Goal: Information Seeking & Learning: Learn about a topic

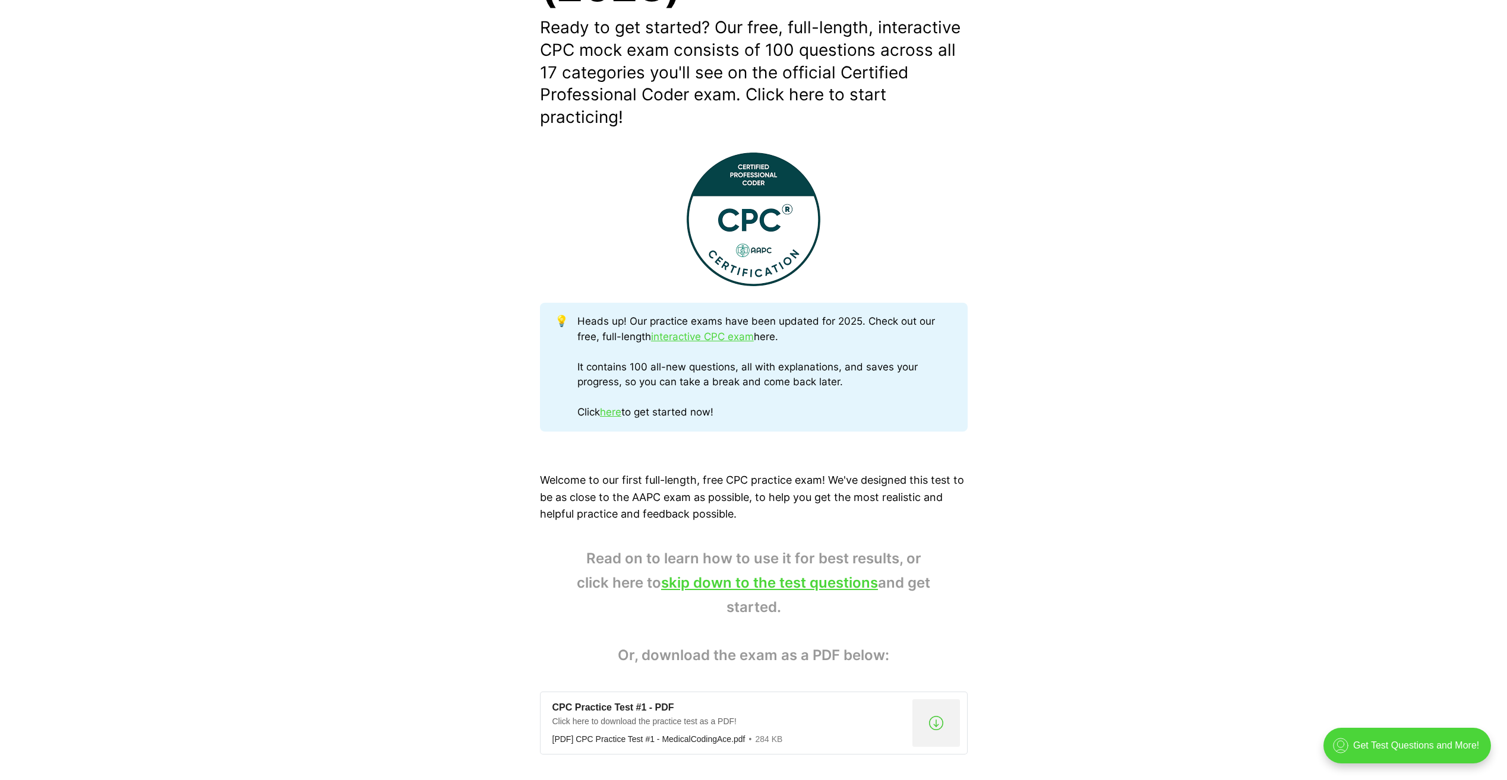
scroll to position [356, 0]
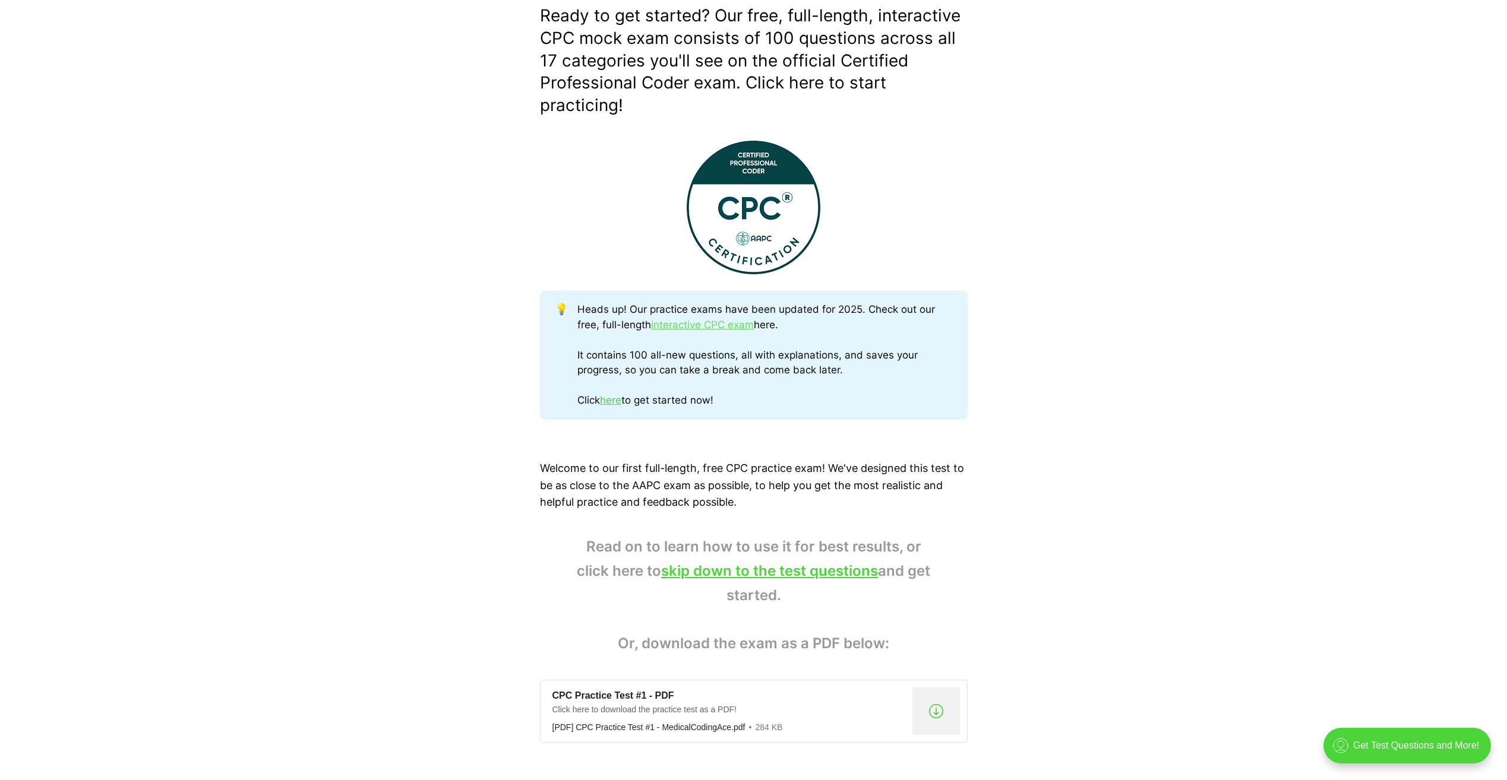
click at [708, 325] on link "interactive CPC exam" at bounding box center [702, 325] width 103 height 12
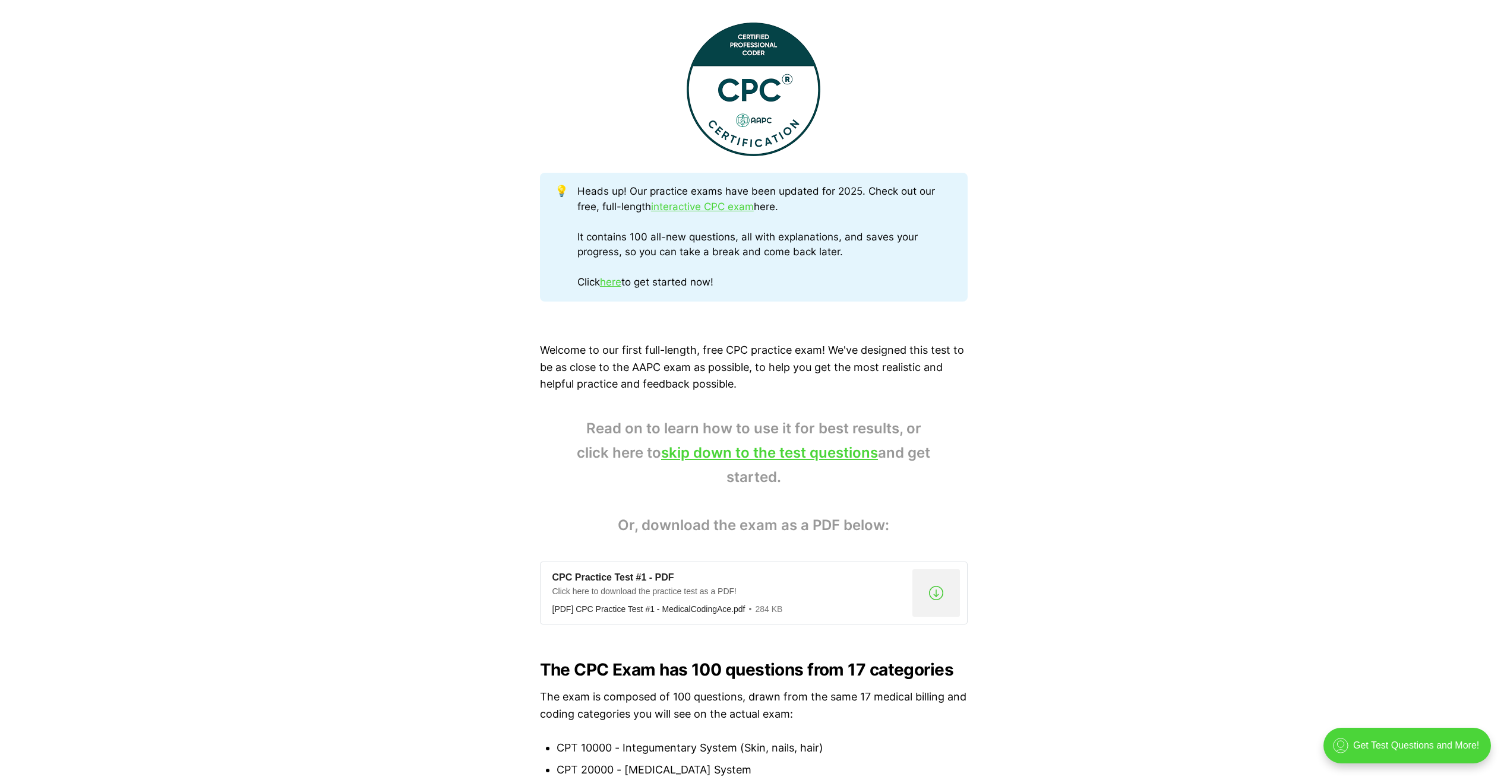
scroll to position [475, 0]
click at [752, 450] on link "skip down to the test questions" at bounding box center [769, 452] width 217 height 17
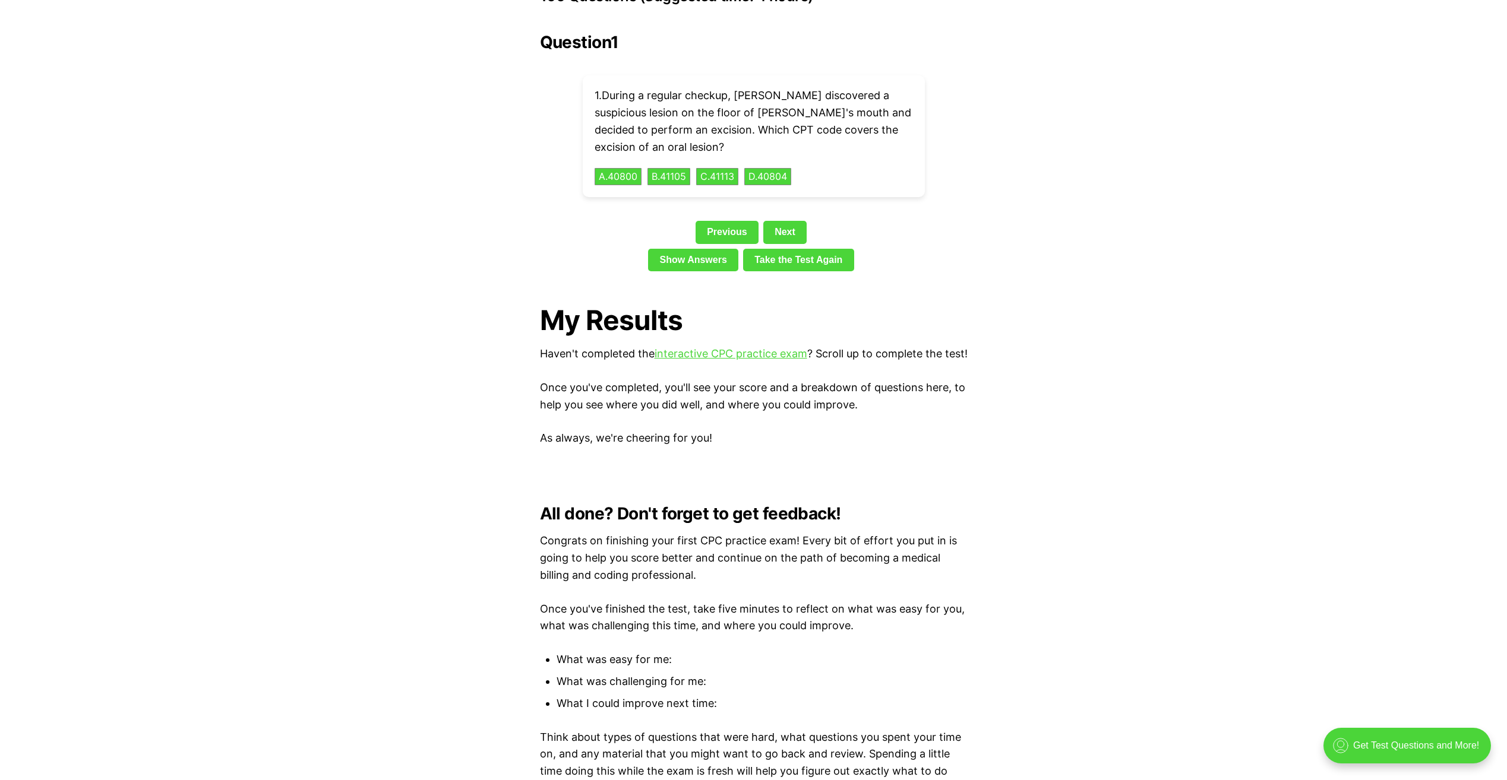
scroll to position [2603, 0]
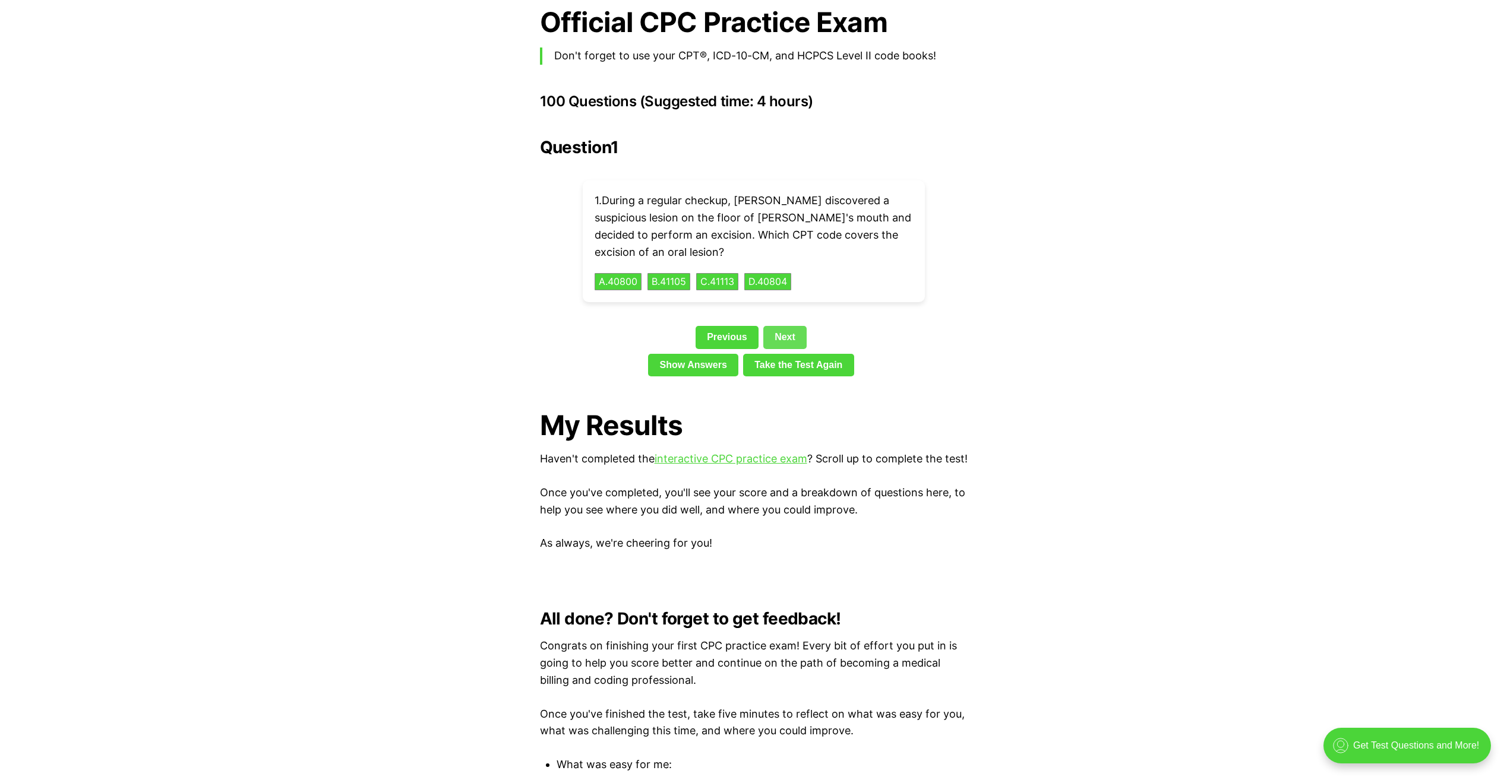
click at [793, 326] on link "Next" at bounding box center [784, 337] width 43 height 23
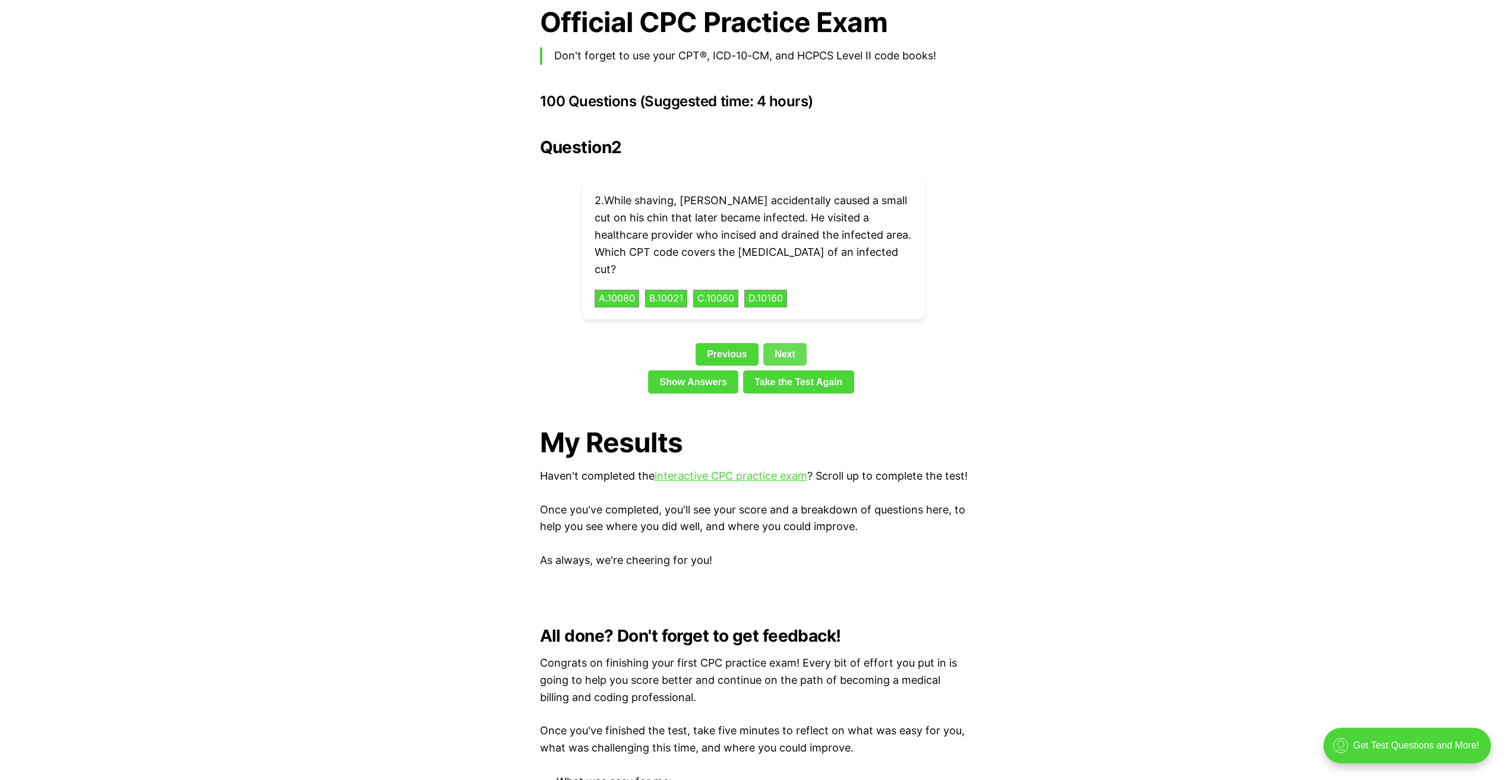
click at [793, 343] on link "Next" at bounding box center [784, 354] width 43 height 23
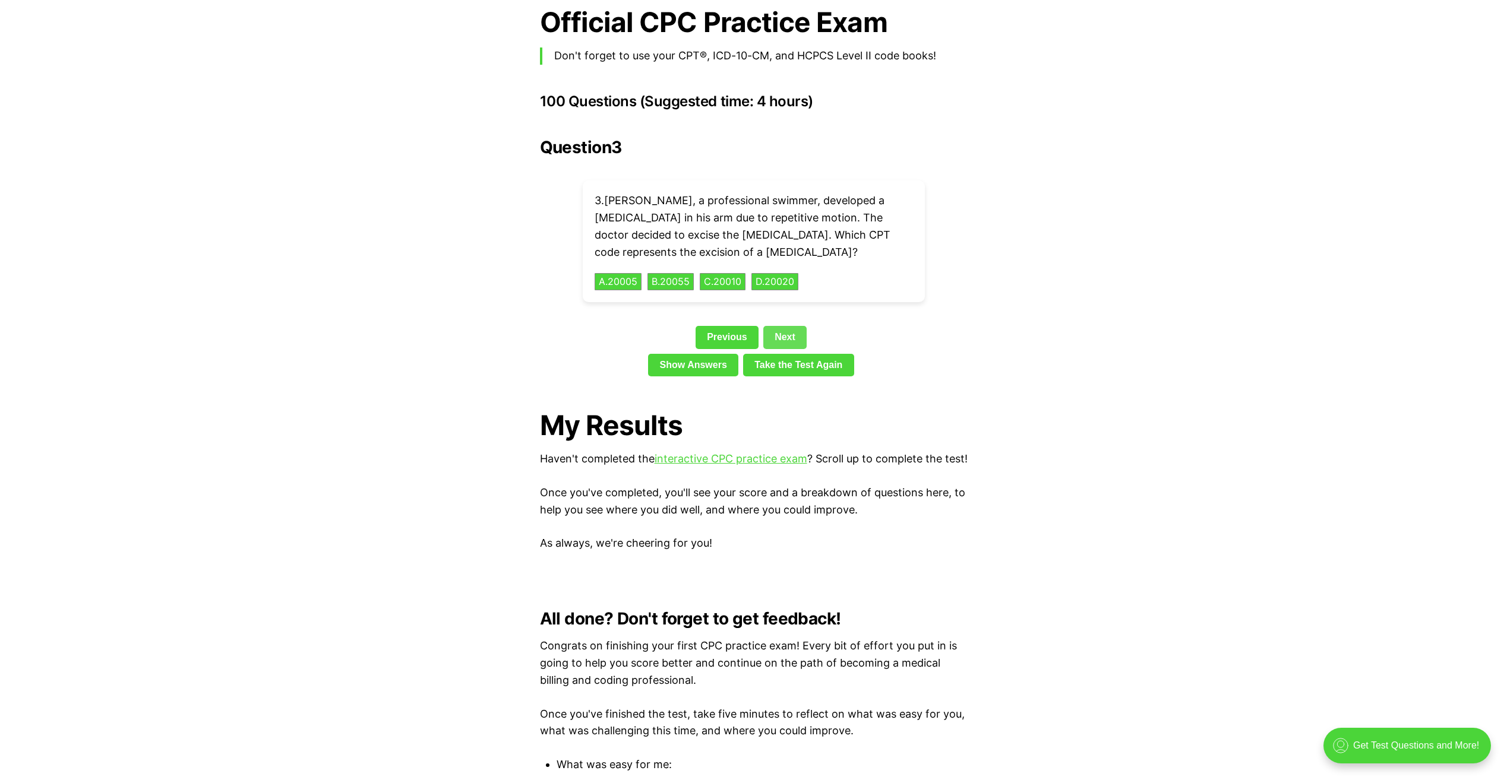
click at [793, 354] on link "Take the Test Again" at bounding box center [798, 365] width 111 height 23
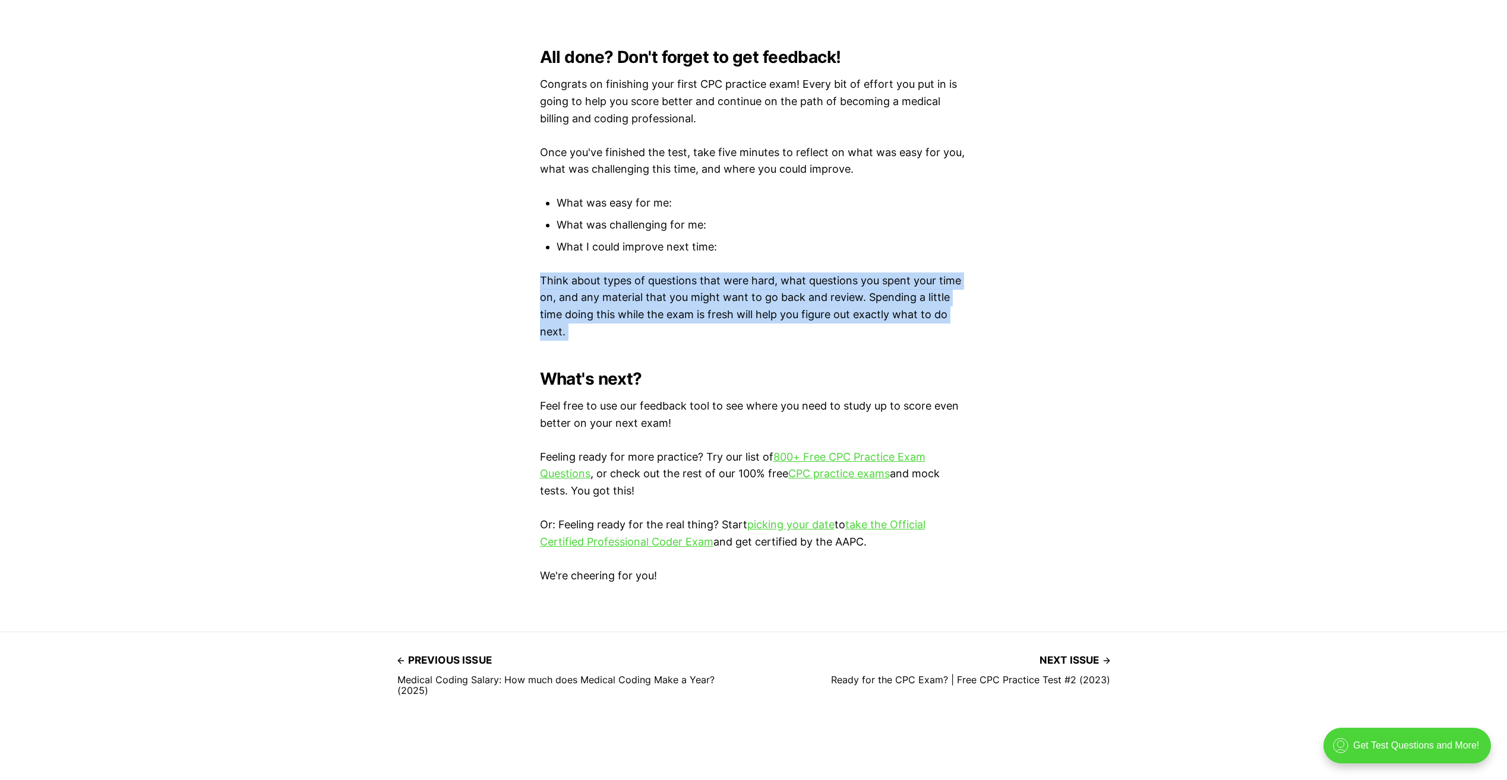
click at [793, 321] on p "Think about types of questions that were hard, what questions you spent your ti…" at bounding box center [754, 307] width 428 height 68
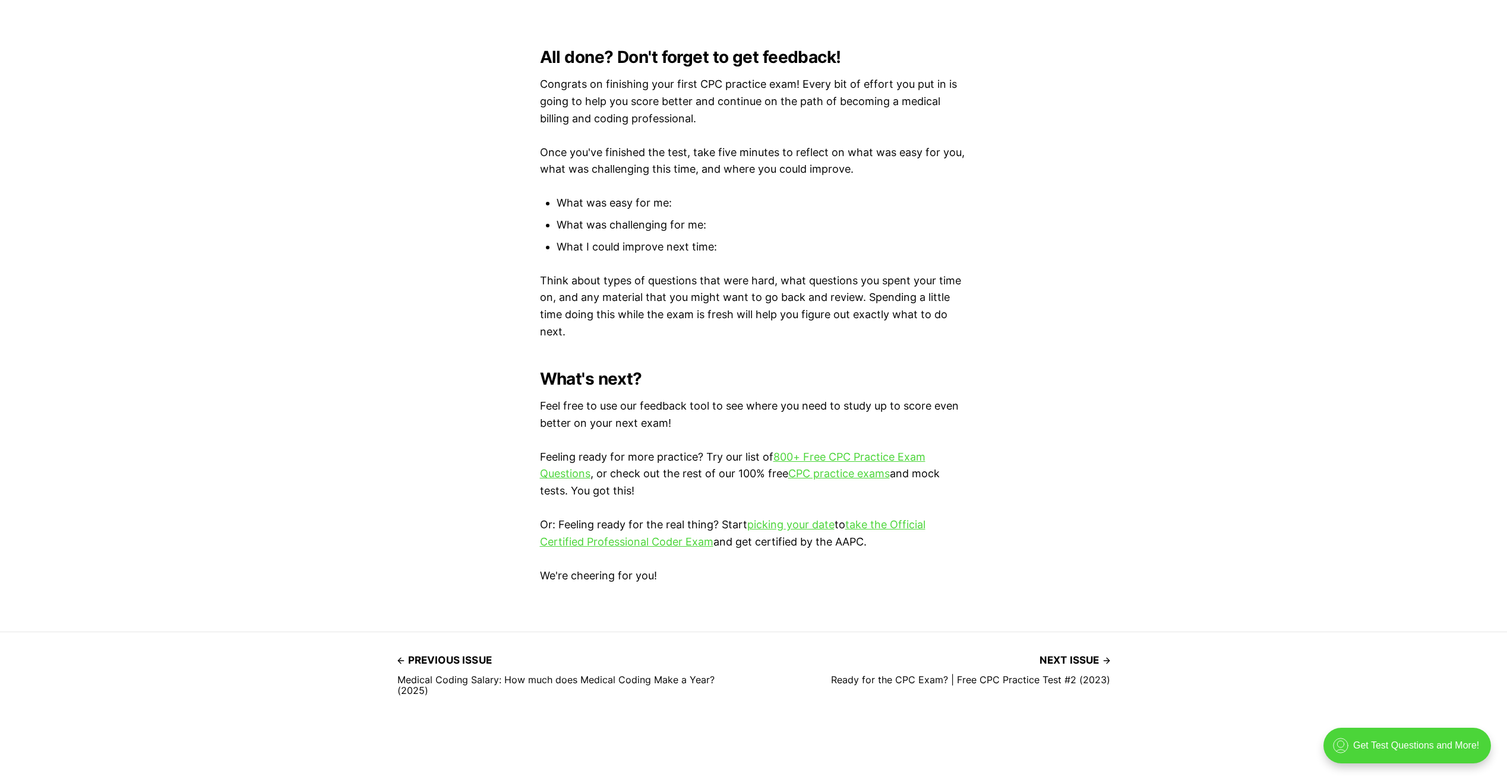
drag, startPoint x: 793, startPoint y: 321, endPoint x: 685, endPoint y: 350, distance: 112.4
click at [685, 369] on h2 "What's next?" at bounding box center [754, 378] width 428 height 19
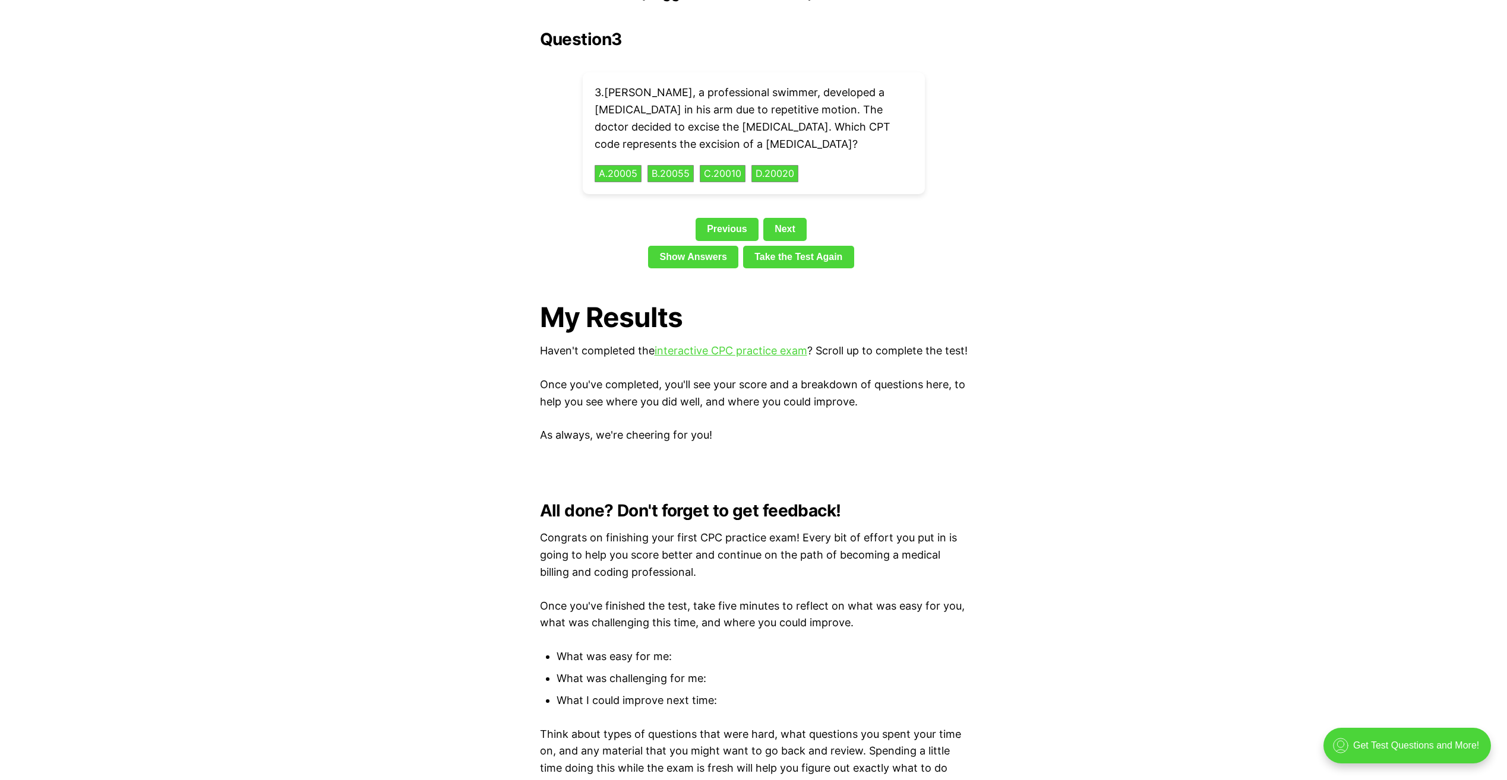
scroll to position [2690, 0]
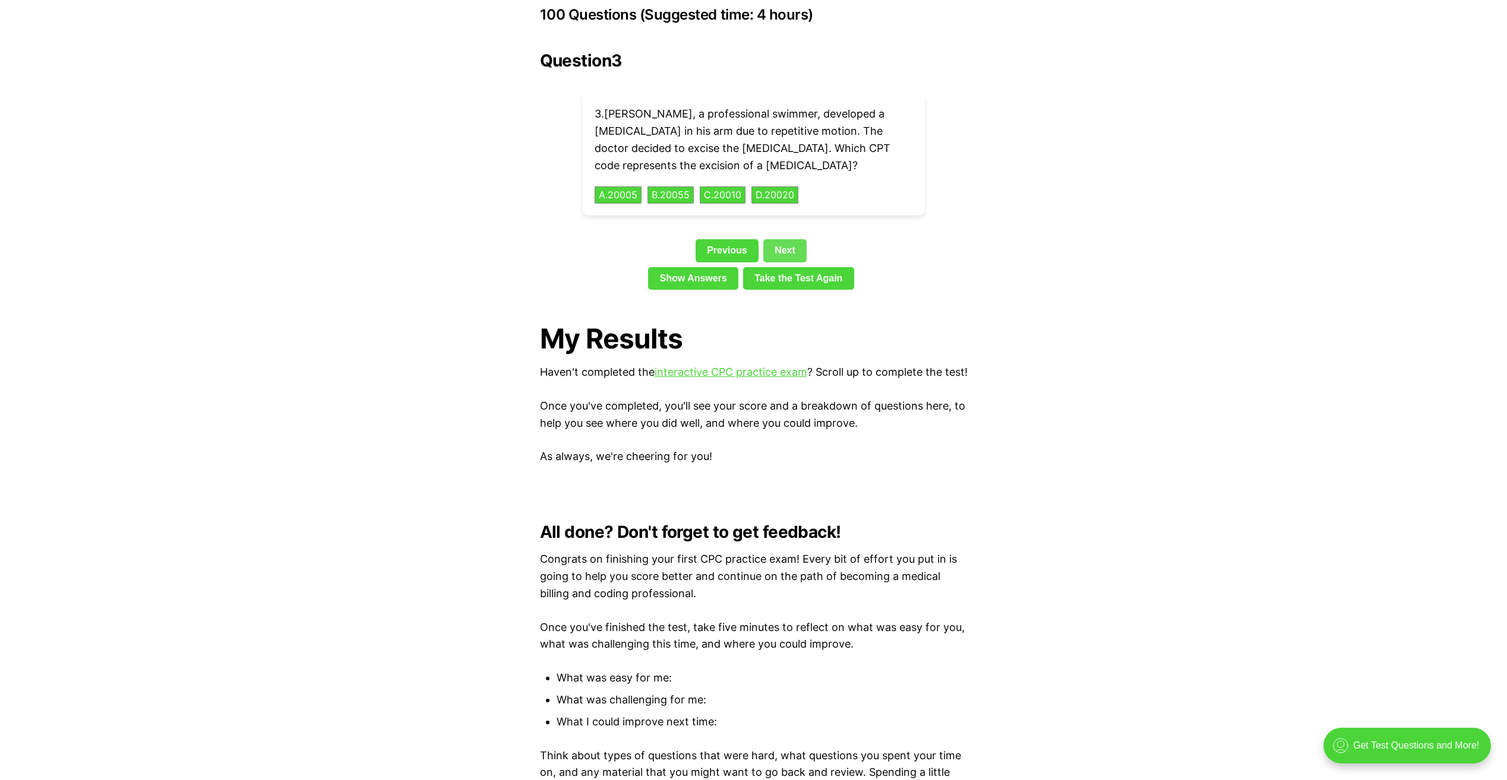
click at [787, 239] on link "Next" at bounding box center [784, 250] width 43 height 23
click at [786, 239] on link "Next" at bounding box center [784, 250] width 43 height 23
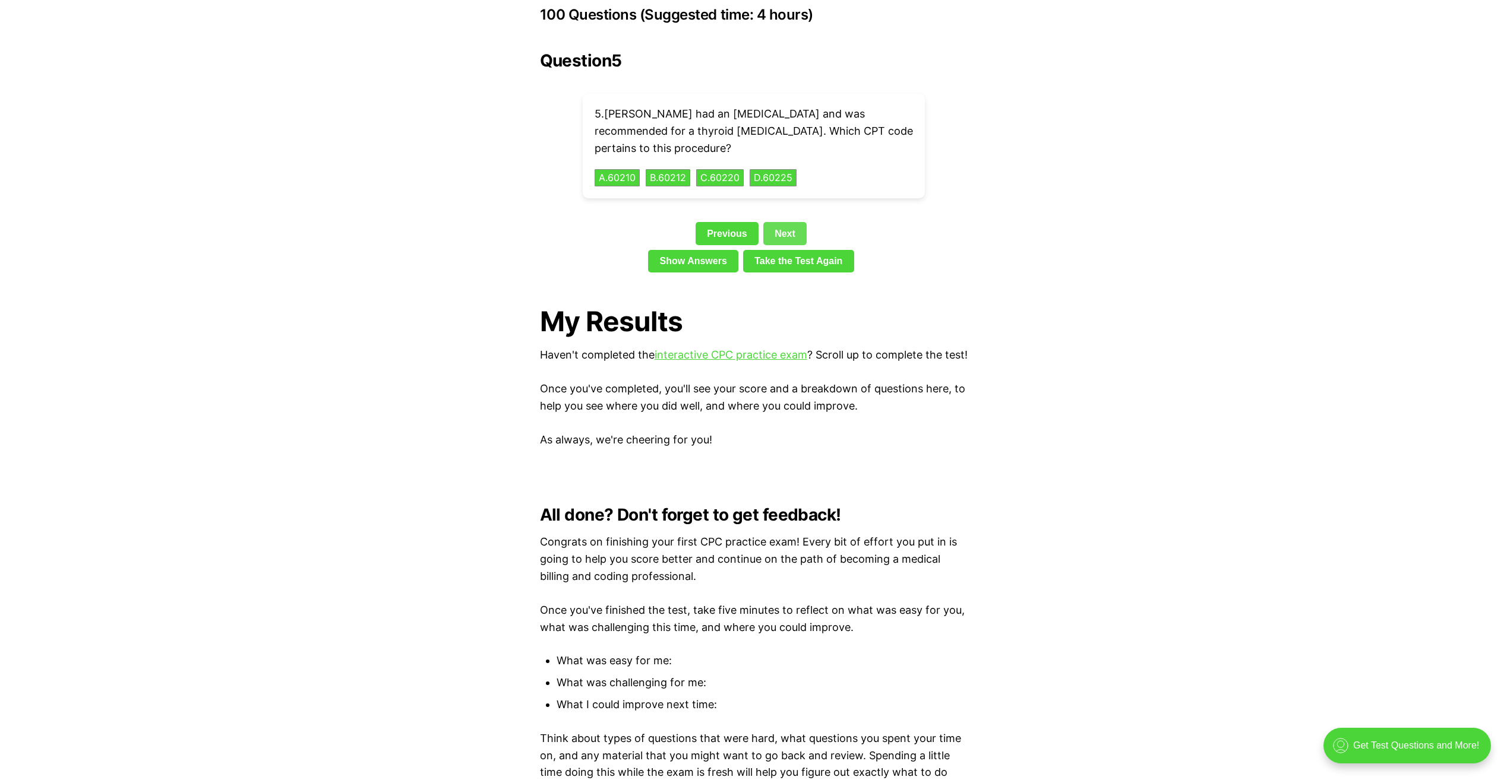
click at [789, 222] on link "Next" at bounding box center [784, 233] width 43 height 23
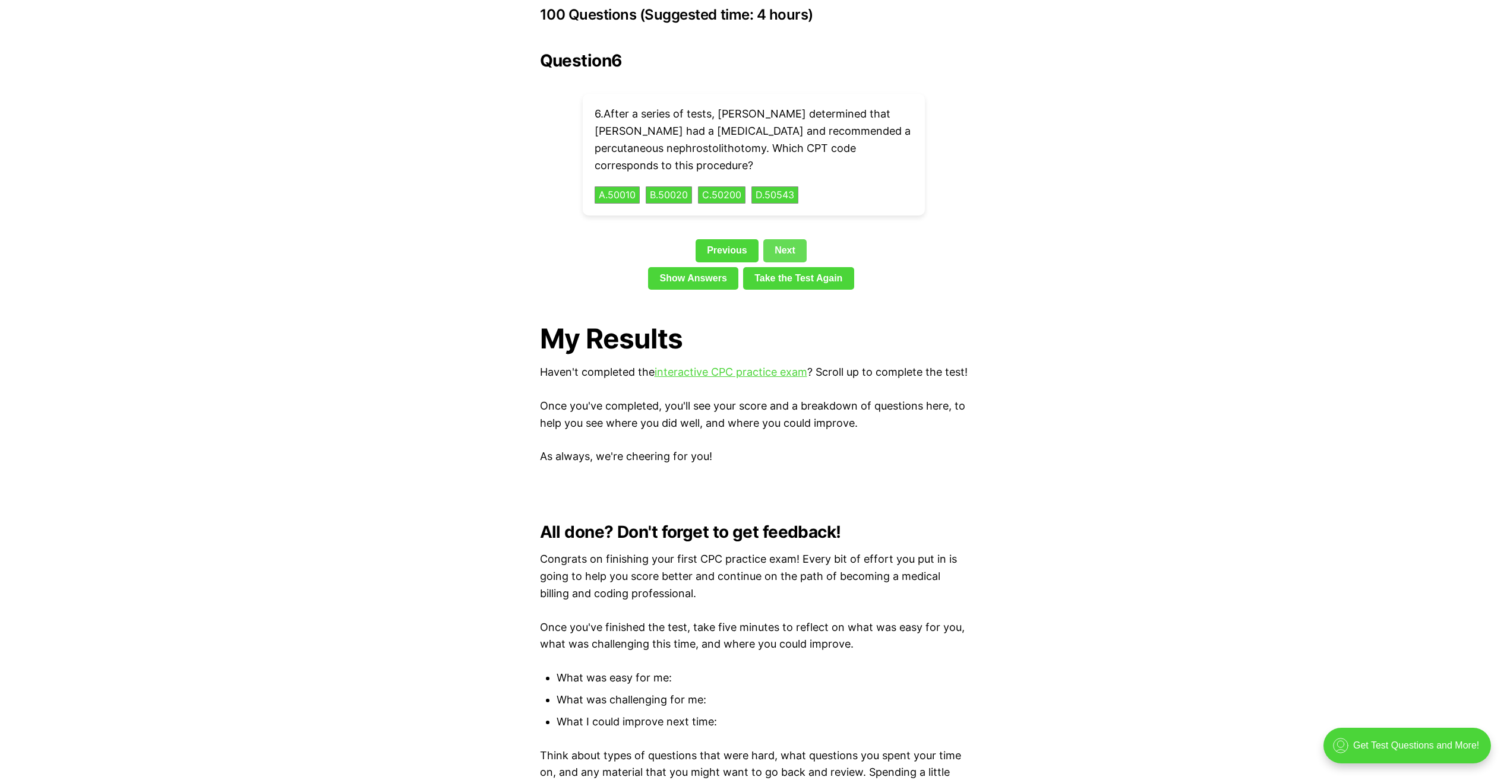
click at [790, 239] on link "Next" at bounding box center [784, 250] width 43 height 23
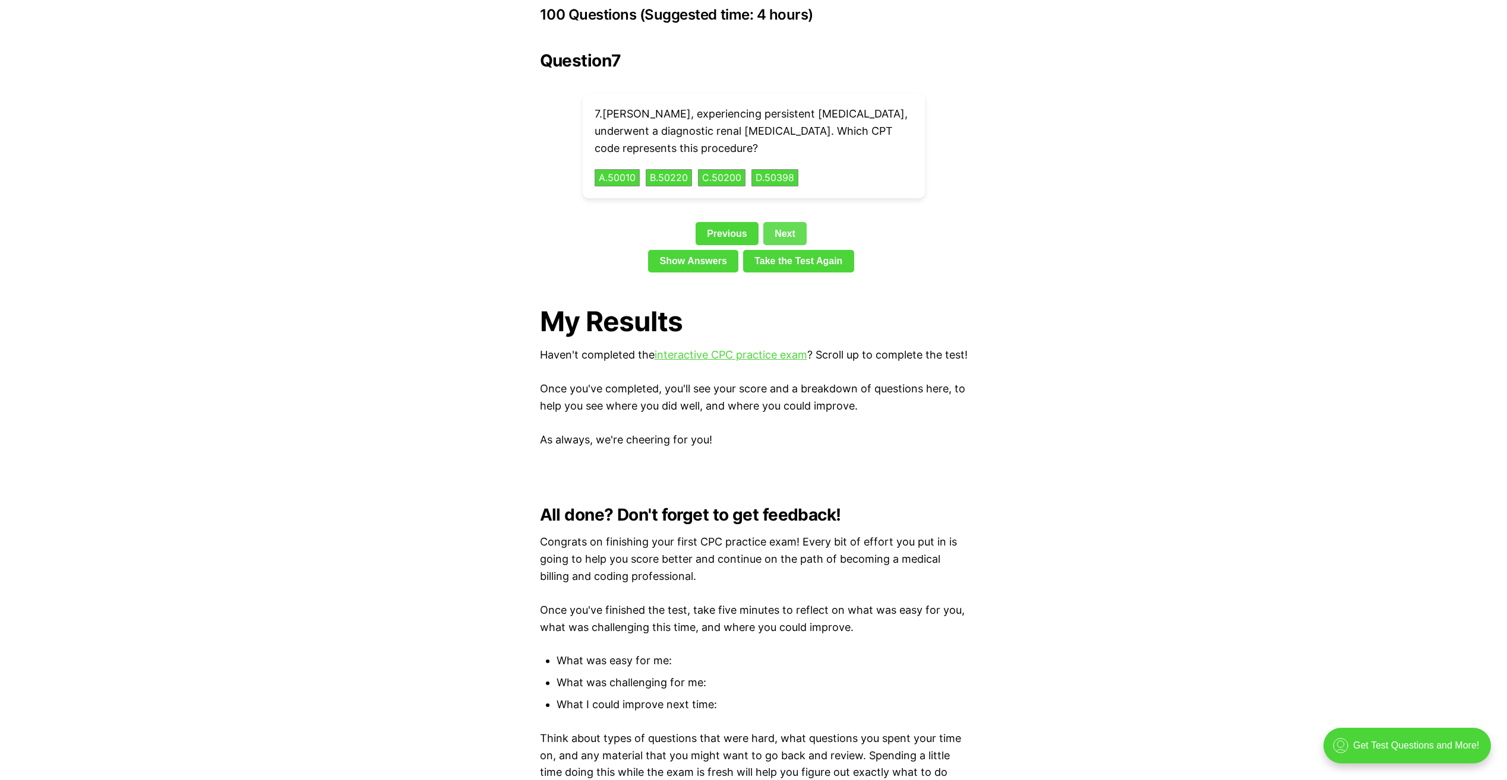
click at [791, 222] on link "Next" at bounding box center [784, 233] width 43 height 23
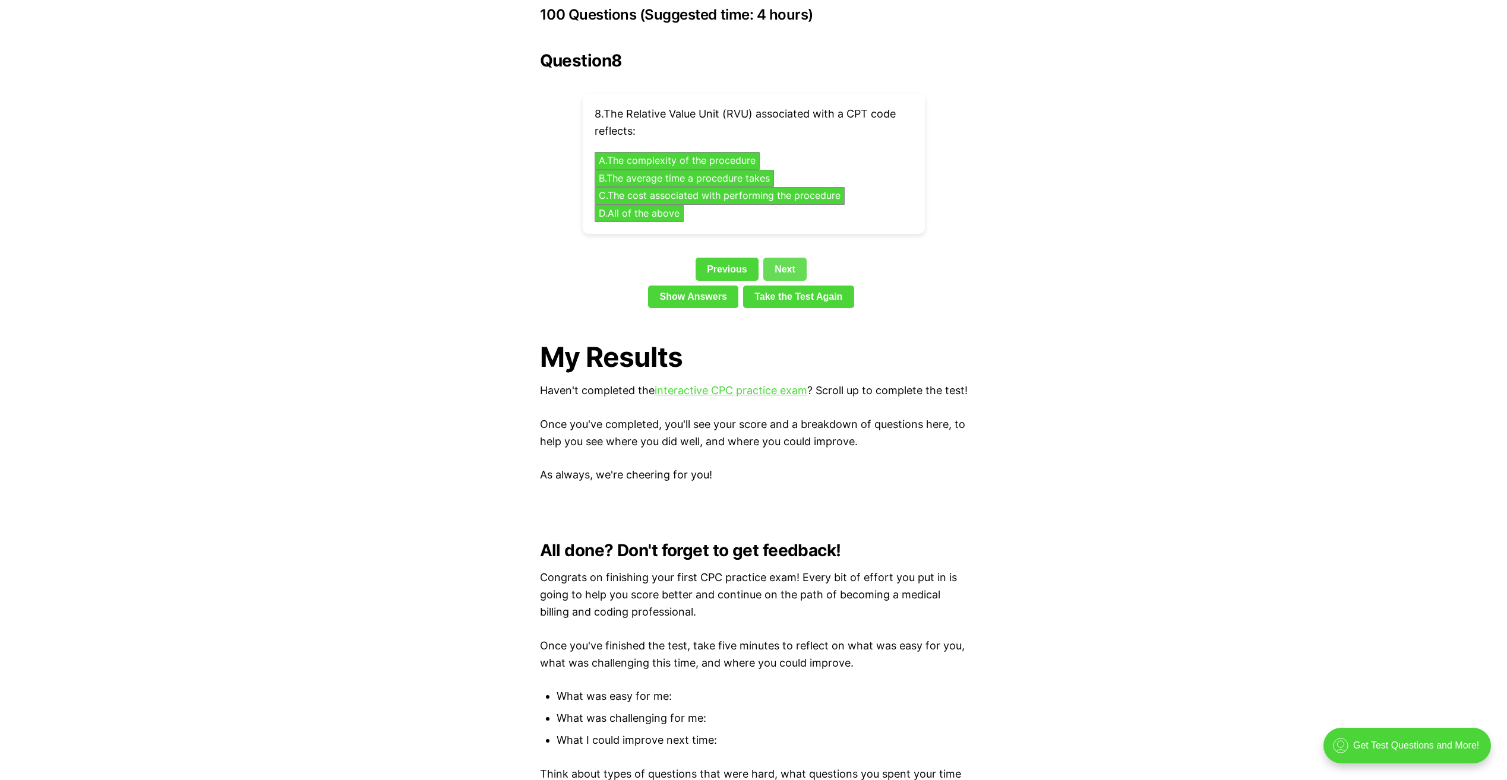
click at [783, 258] on link "Next" at bounding box center [784, 269] width 43 height 23
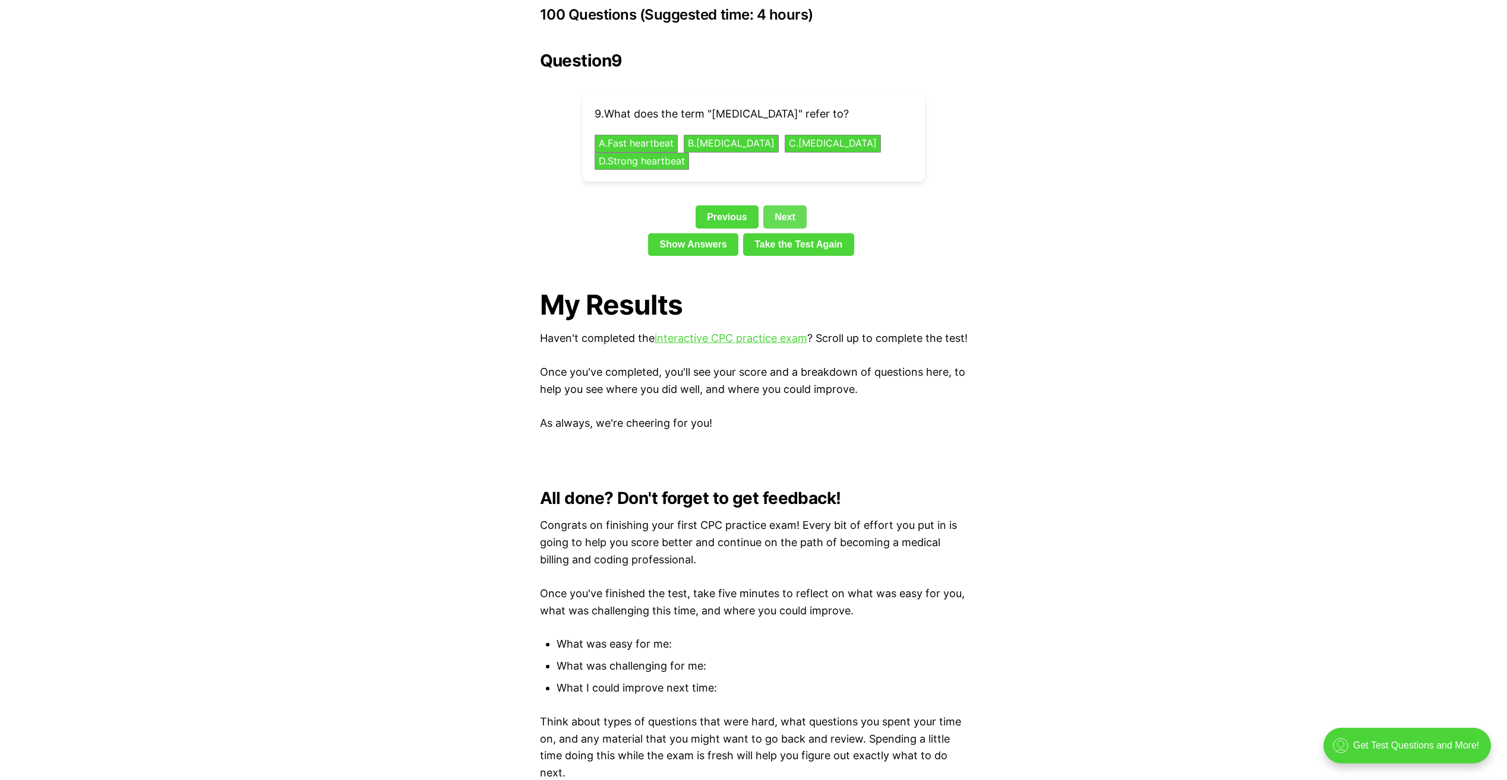
click at [786, 205] on link "Next" at bounding box center [784, 216] width 43 height 23
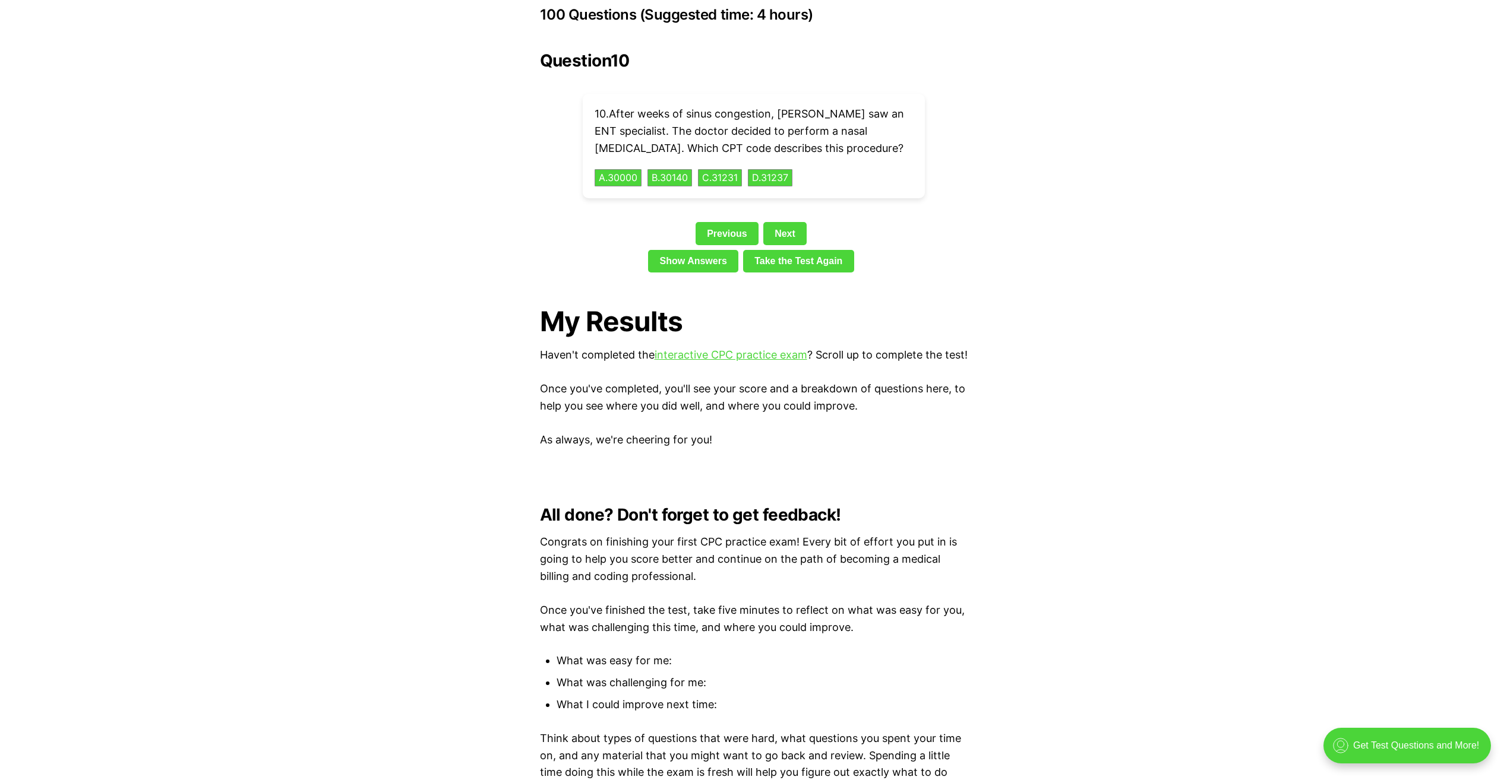
click at [786, 202] on div "Question 10 10 . After weeks of sinus congestion, Olivia saw an ENT specialist.…" at bounding box center [754, 164] width 428 height 226
click at [786, 222] on link "Next" at bounding box center [784, 233] width 43 height 23
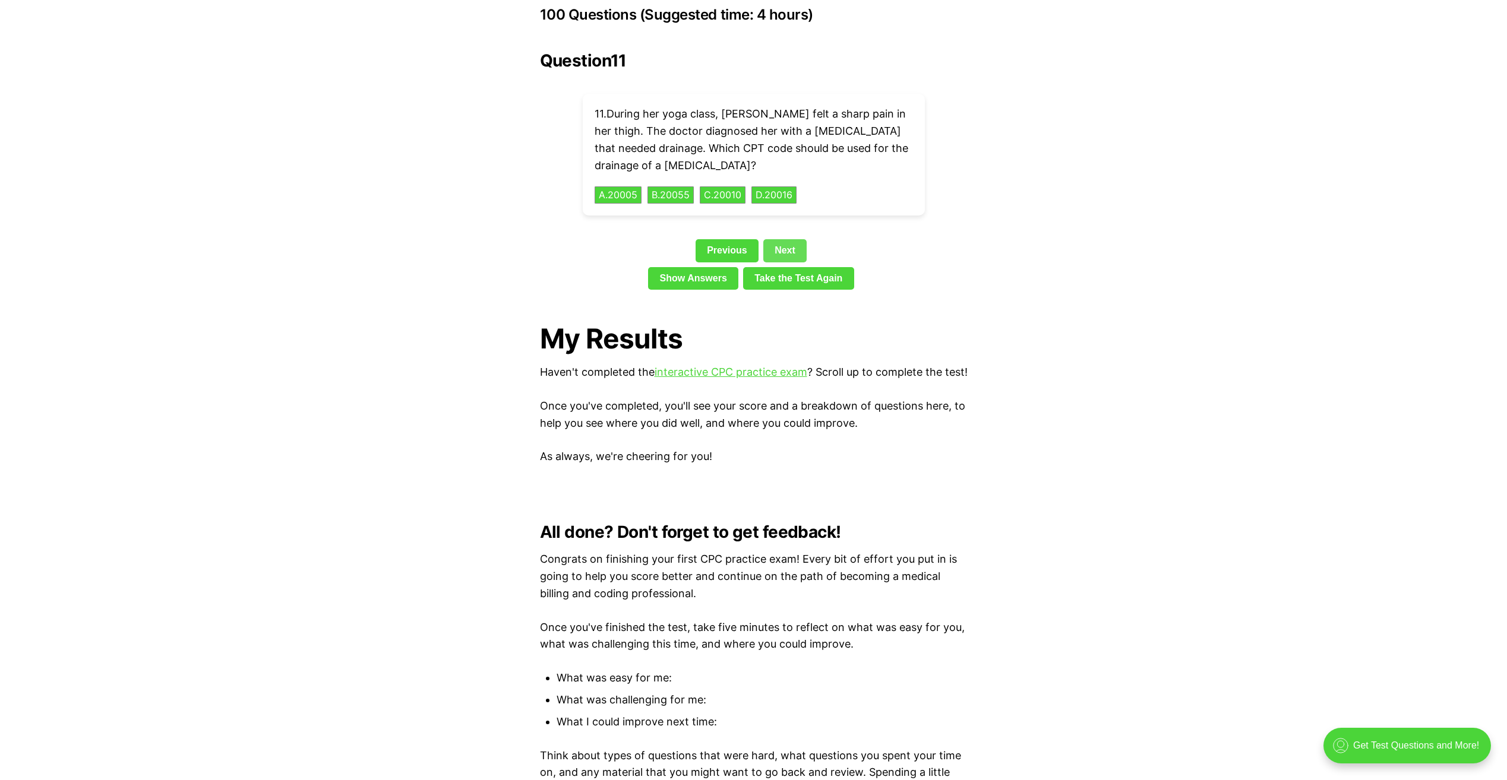
click at [784, 239] on link "Next" at bounding box center [784, 250] width 43 height 23
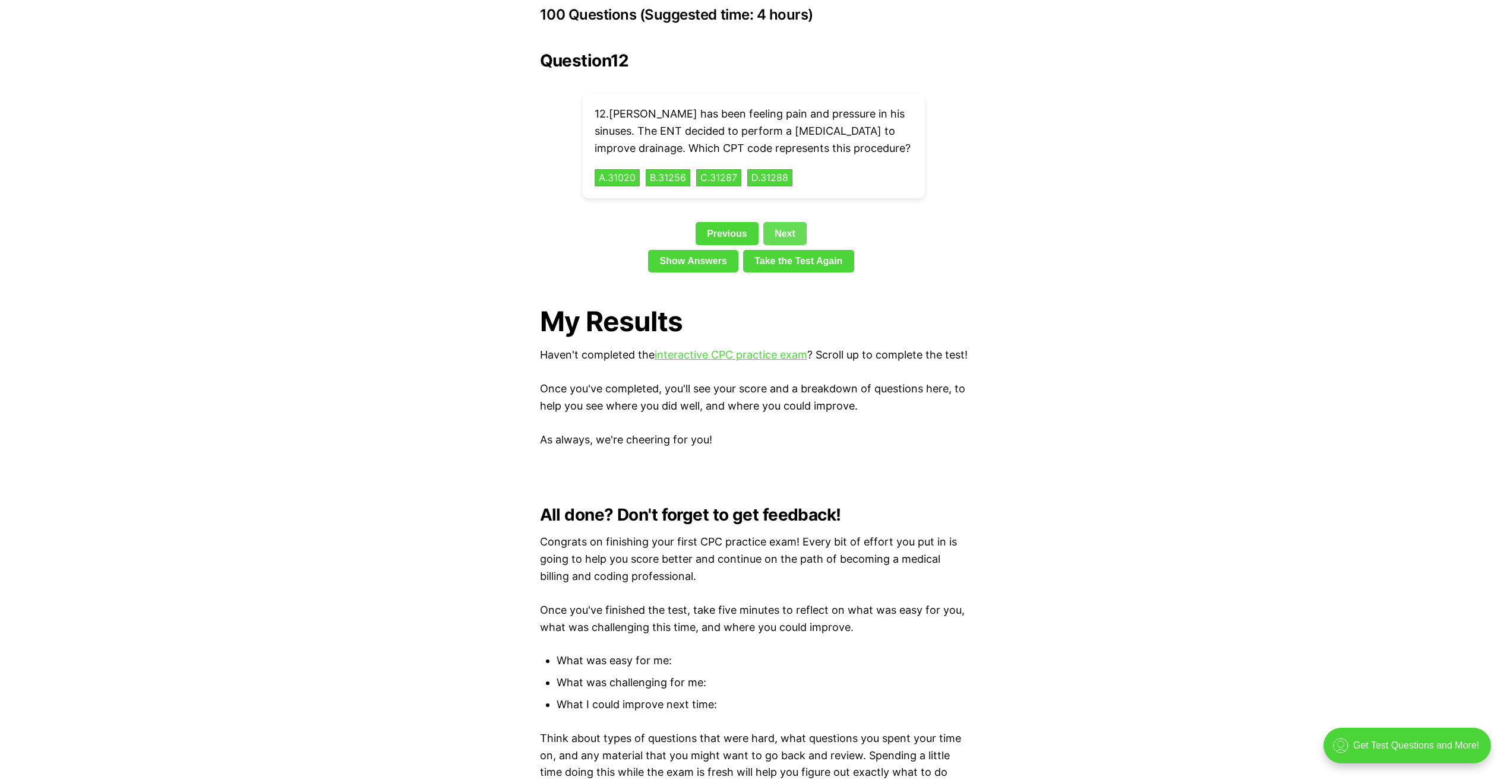
click at [786, 222] on link "Next" at bounding box center [784, 233] width 43 height 23
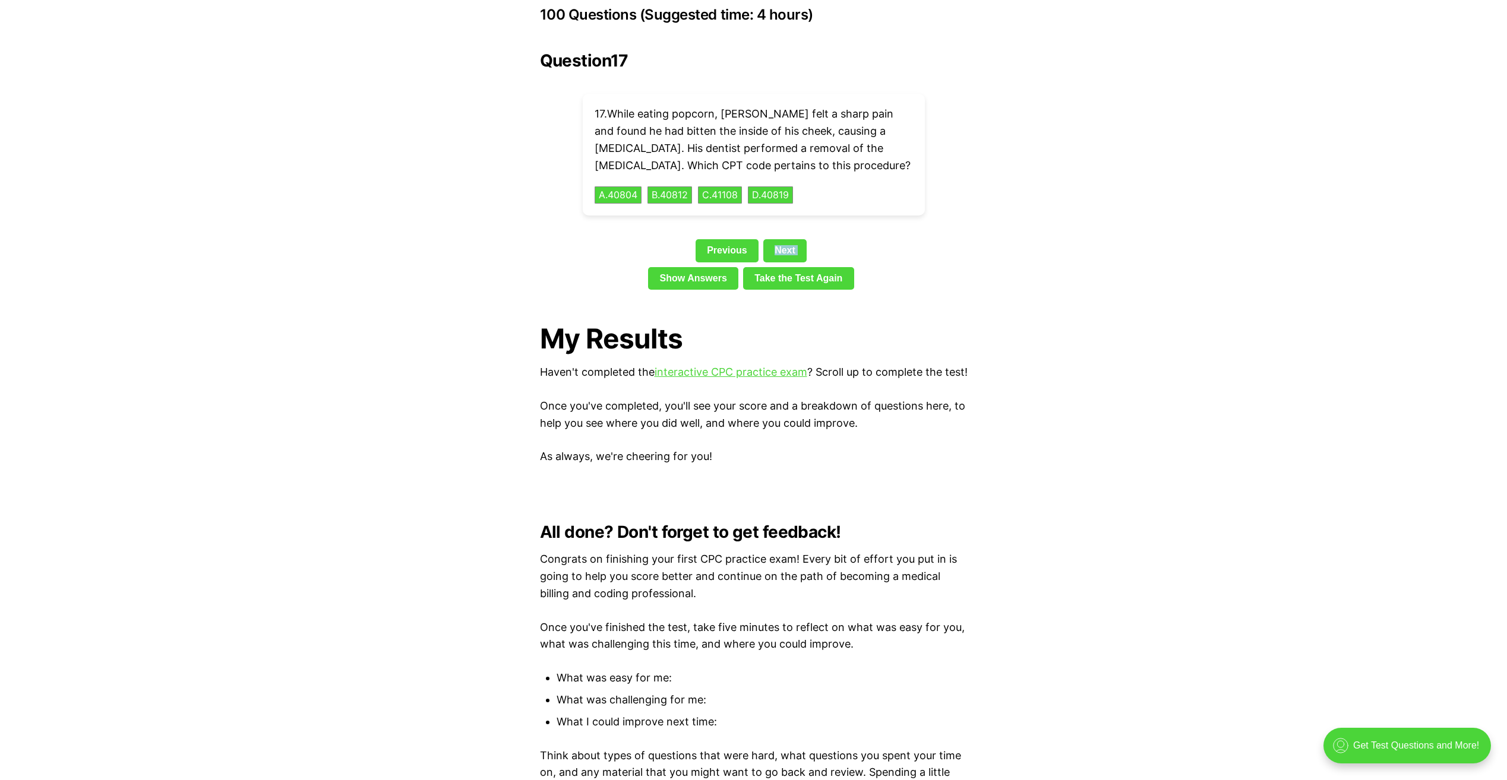
click at [786, 220] on div "Question 17 17 . While eating popcorn, Mike felt a sharp pain and found he had …" at bounding box center [754, 172] width 428 height 243
drag, startPoint x: 786, startPoint y: 220, endPoint x: 790, endPoint y: 228, distance: 9.6
click at [790, 239] on link "Next" at bounding box center [784, 250] width 43 height 23
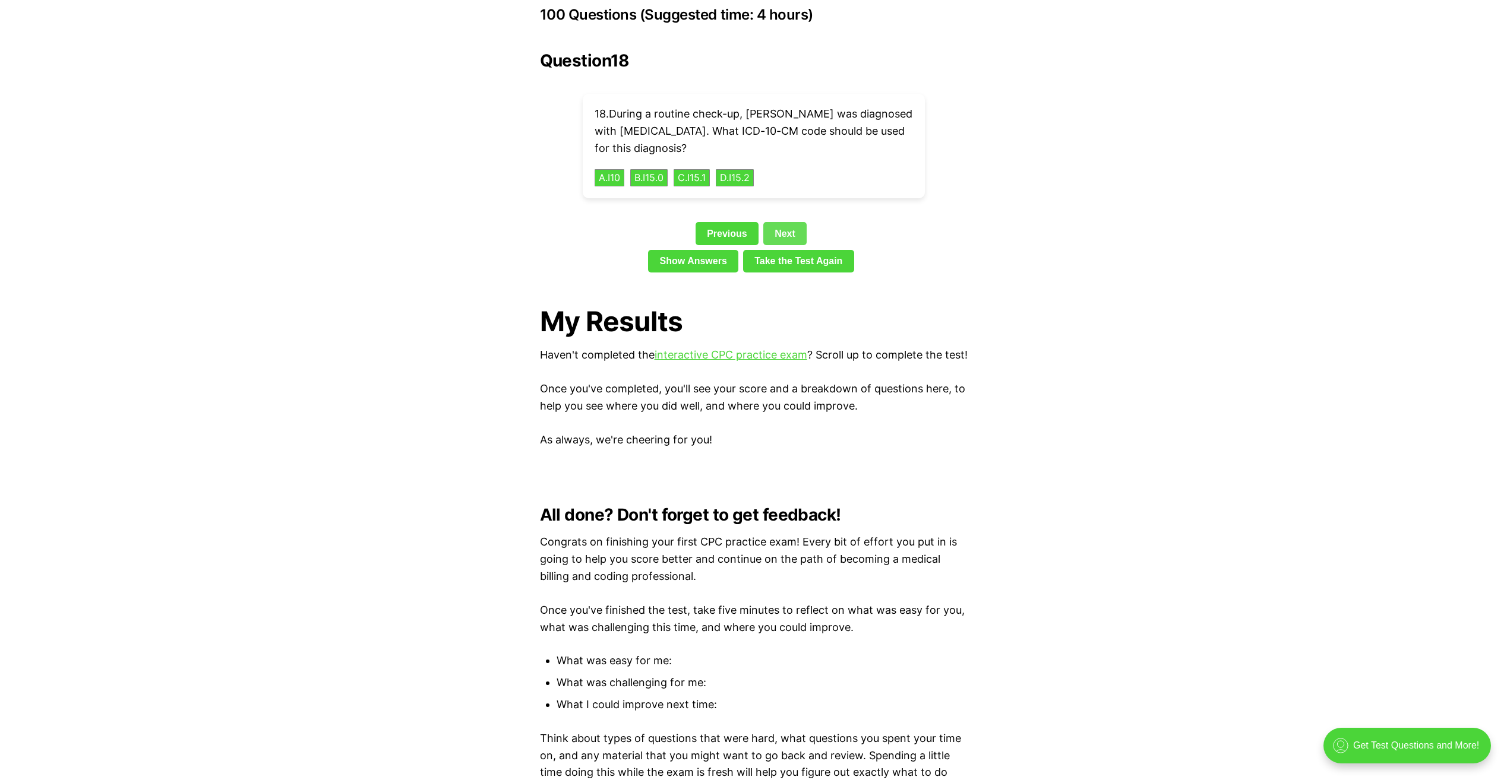
click at [790, 222] on link "Next" at bounding box center [784, 233] width 43 height 23
drag, startPoint x: 790, startPoint y: 221, endPoint x: 787, endPoint y: 229, distance: 8.3
click at [787, 229] on link "Next" at bounding box center [784, 233] width 43 height 23
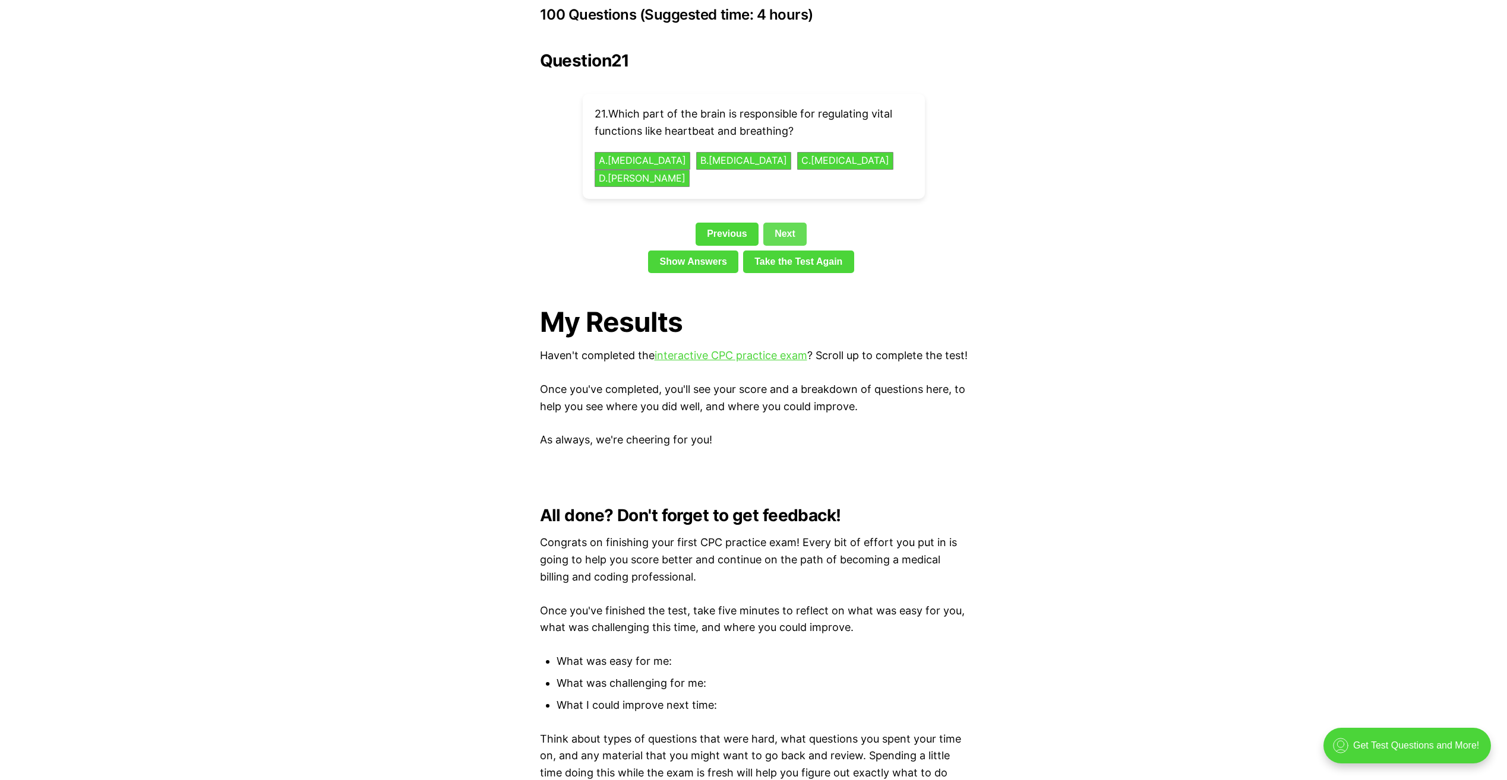
click at [787, 223] on link "Next" at bounding box center [784, 234] width 43 height 23
click at [787, 222] on link "Next" at bounding box center [784, 233] width 43 height 23
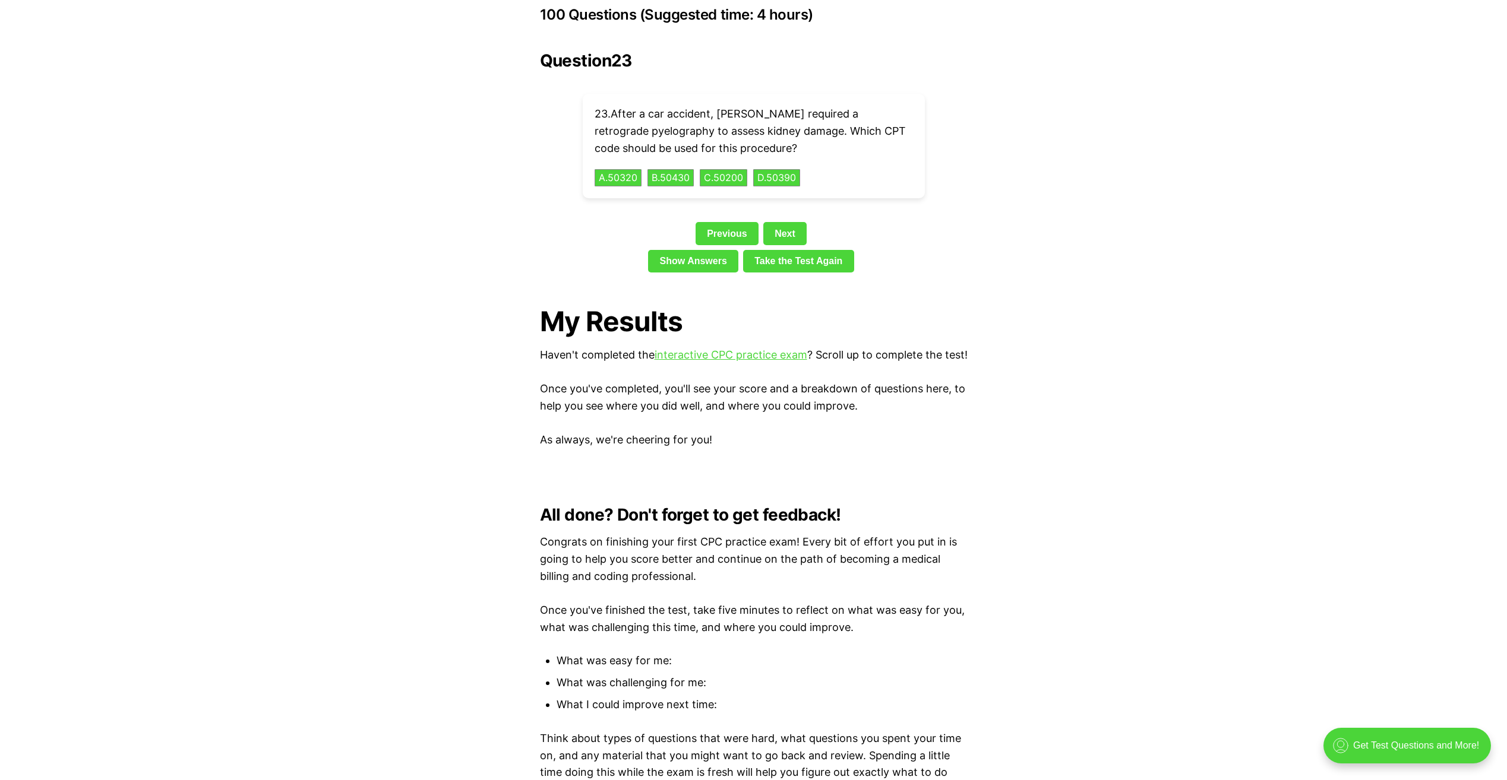
click at [796, 222] on link "Next" at bounding box center [784, 233] width 43 height 23
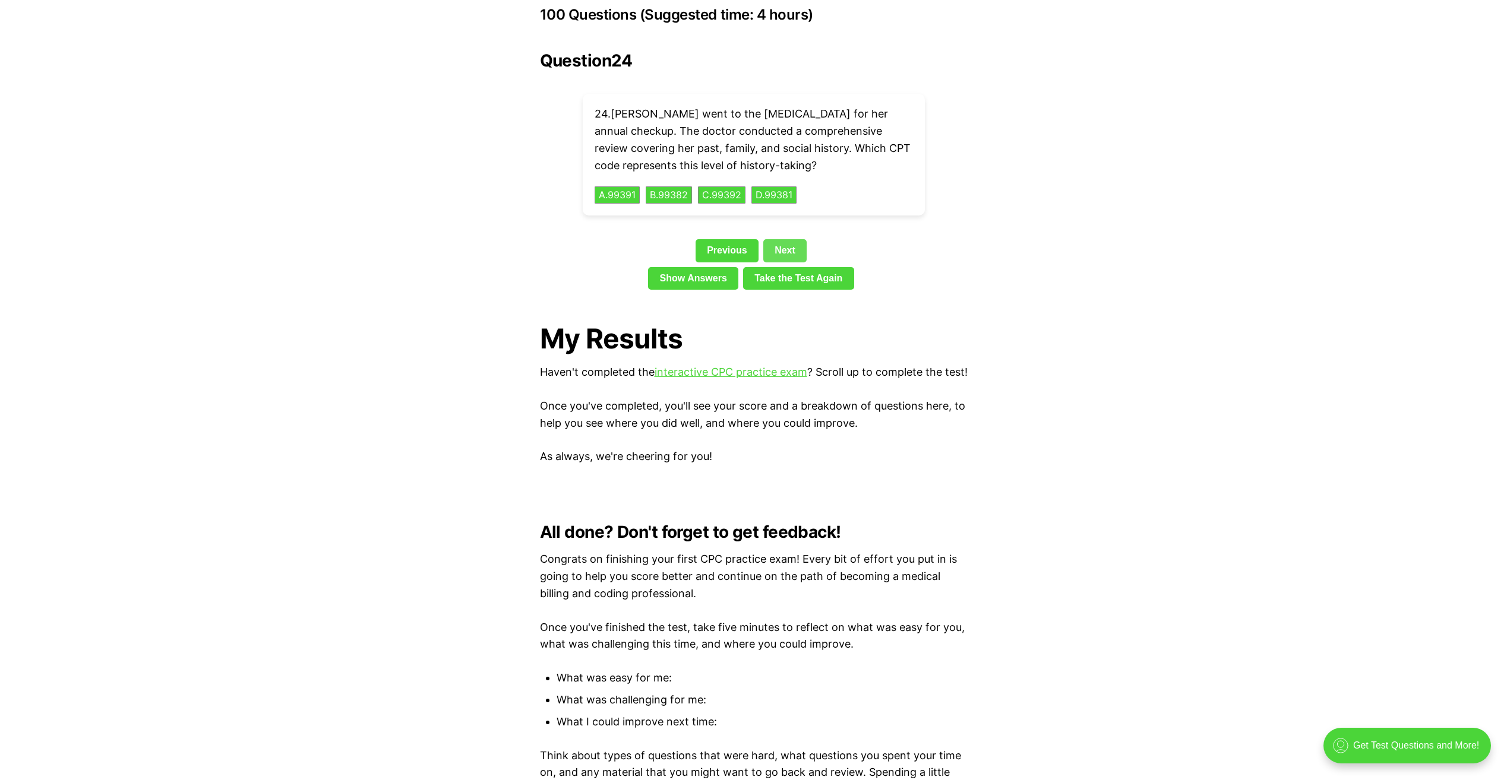
click at [791, 239] on link "Next" at bounding box center [784, 250] width 43 height 23
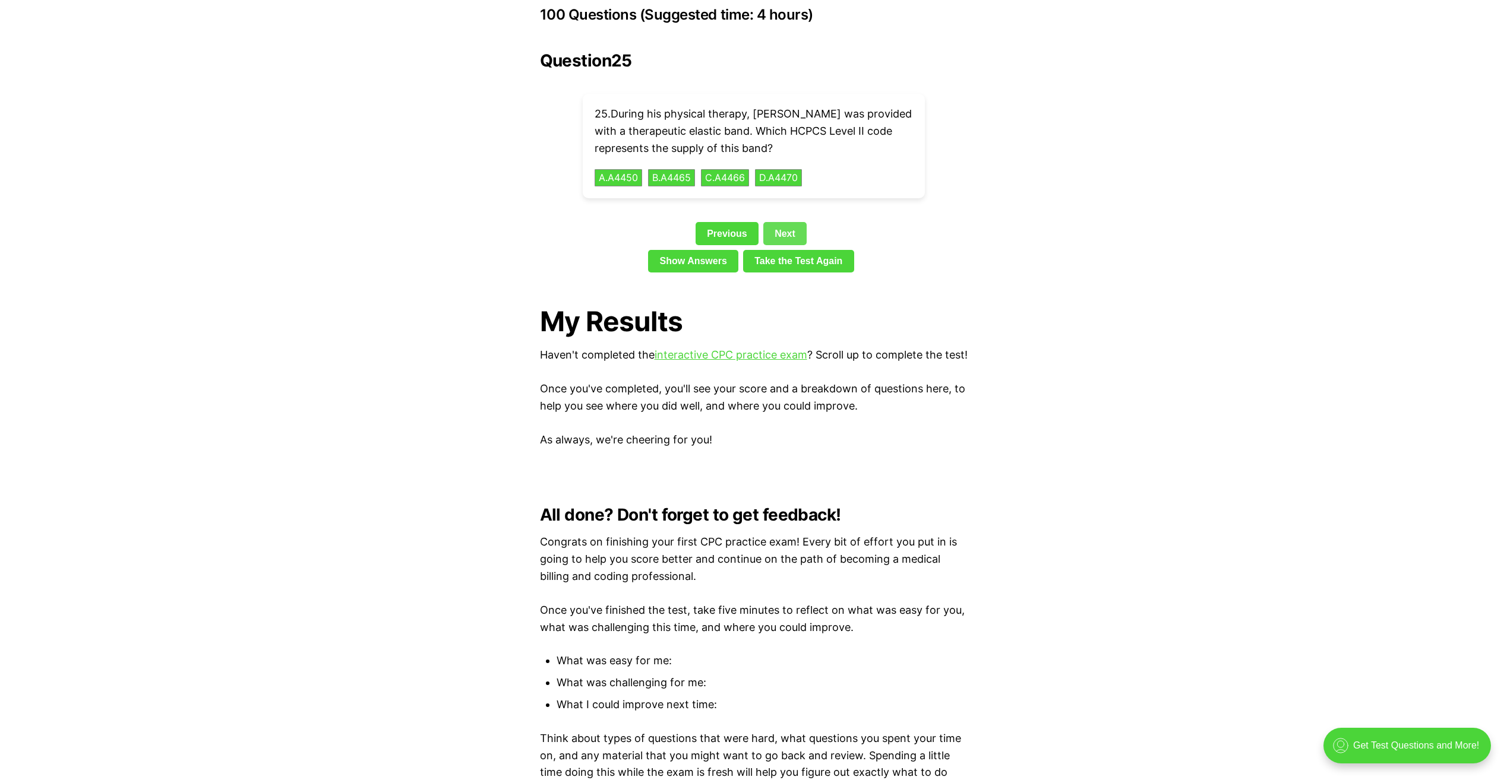
click at [793, 222] on link "Next" at bounding box center [784, 233] width 43 height 23
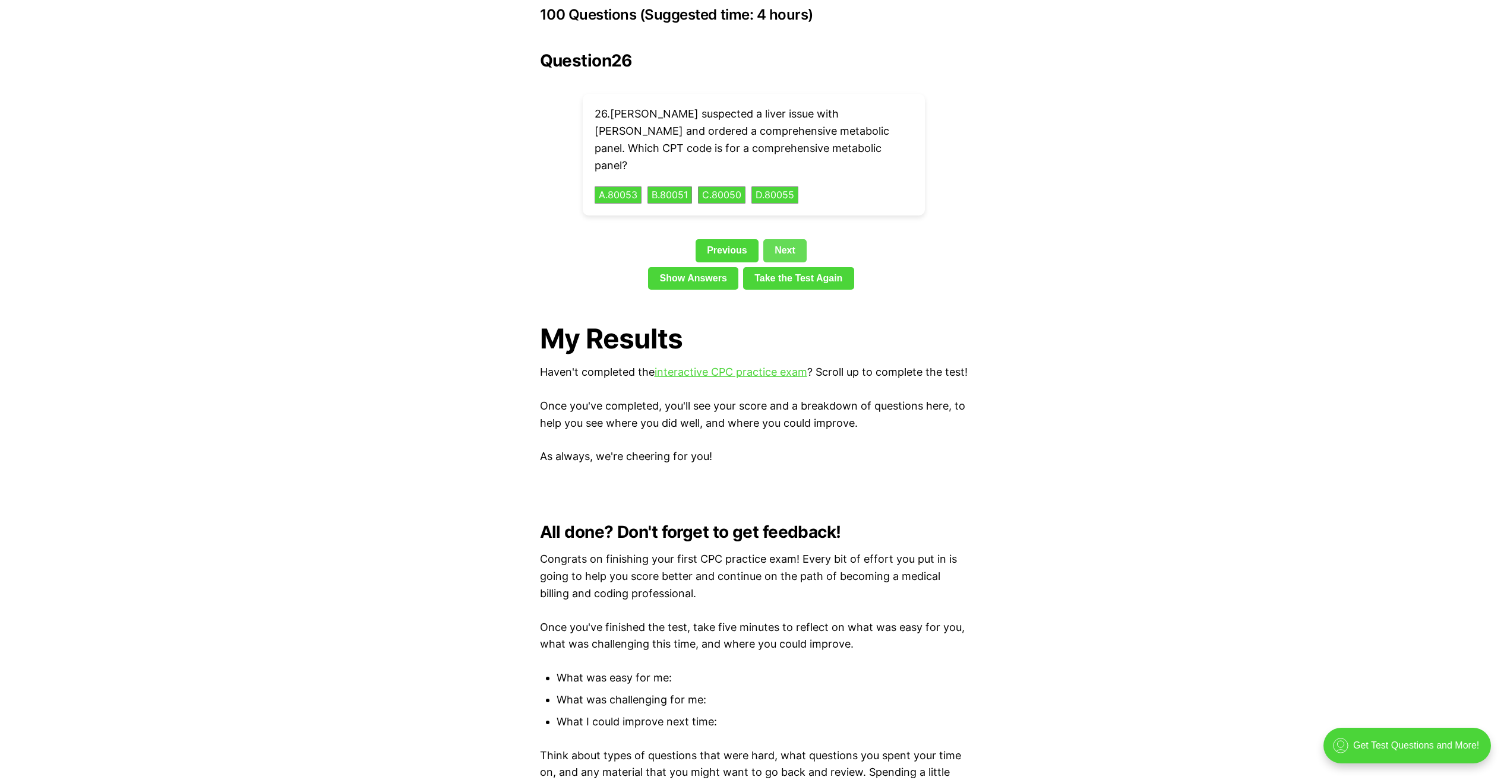
click at [793, 239] on link "Next" at bounding box center [784, 250] width 43 height 23
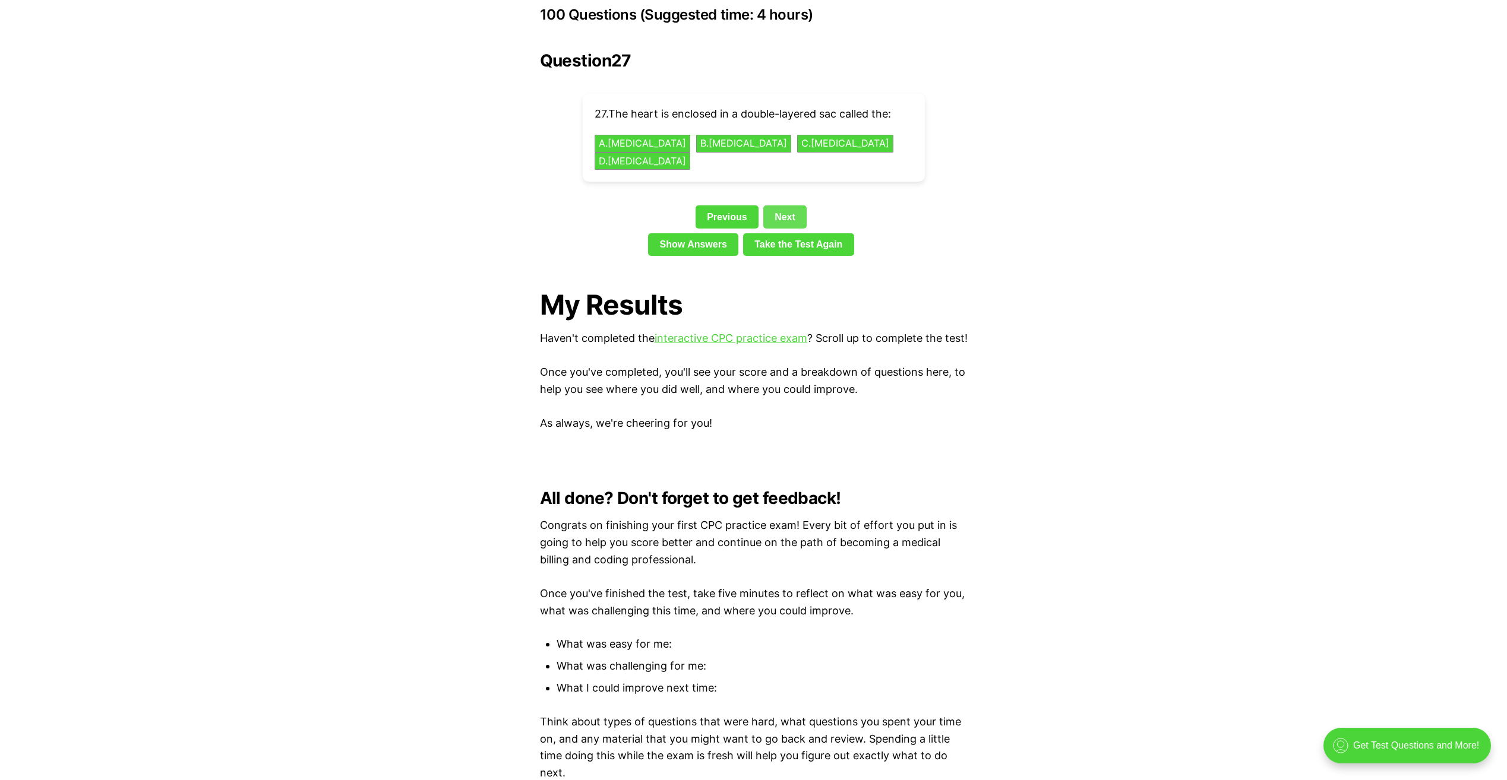
click at [791, 205] on link "Next" at bounding box center [784, 216] width 43 height 23
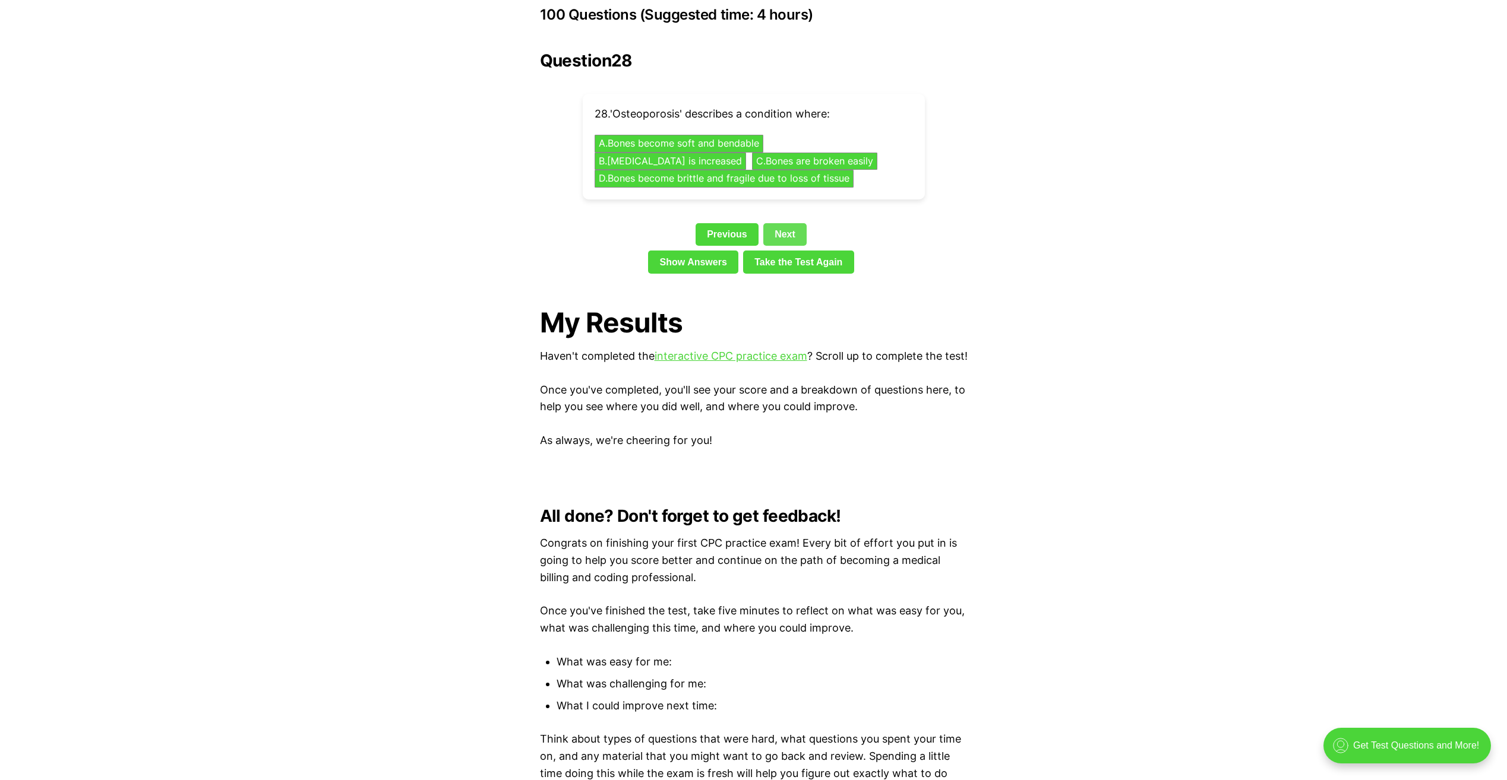
click at [789, 223] on link "Next" at bounding box center [784, 234] width 43 height 23
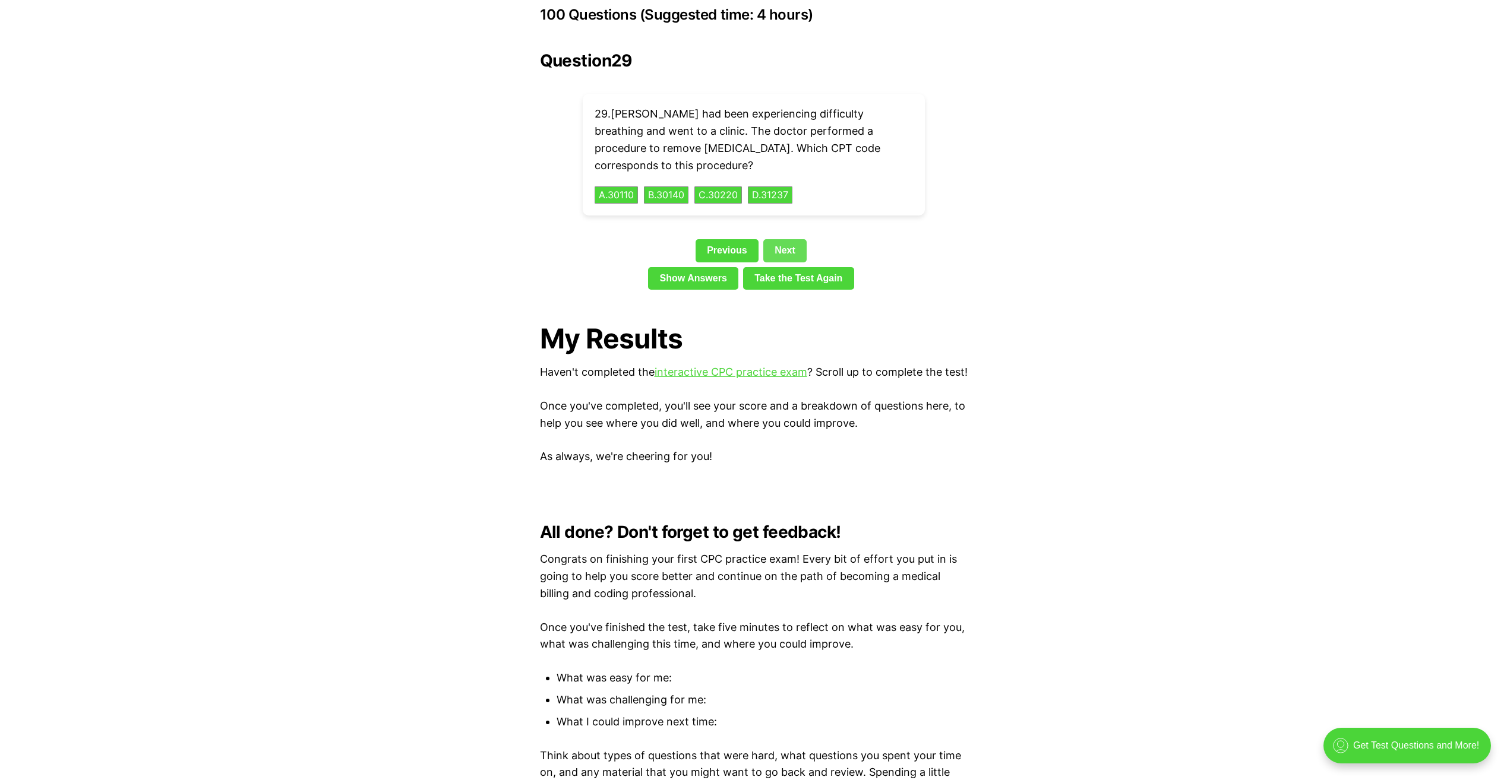
click at [789, 239] on link "Next" at bounding box center [784, 250] width 43 height 23
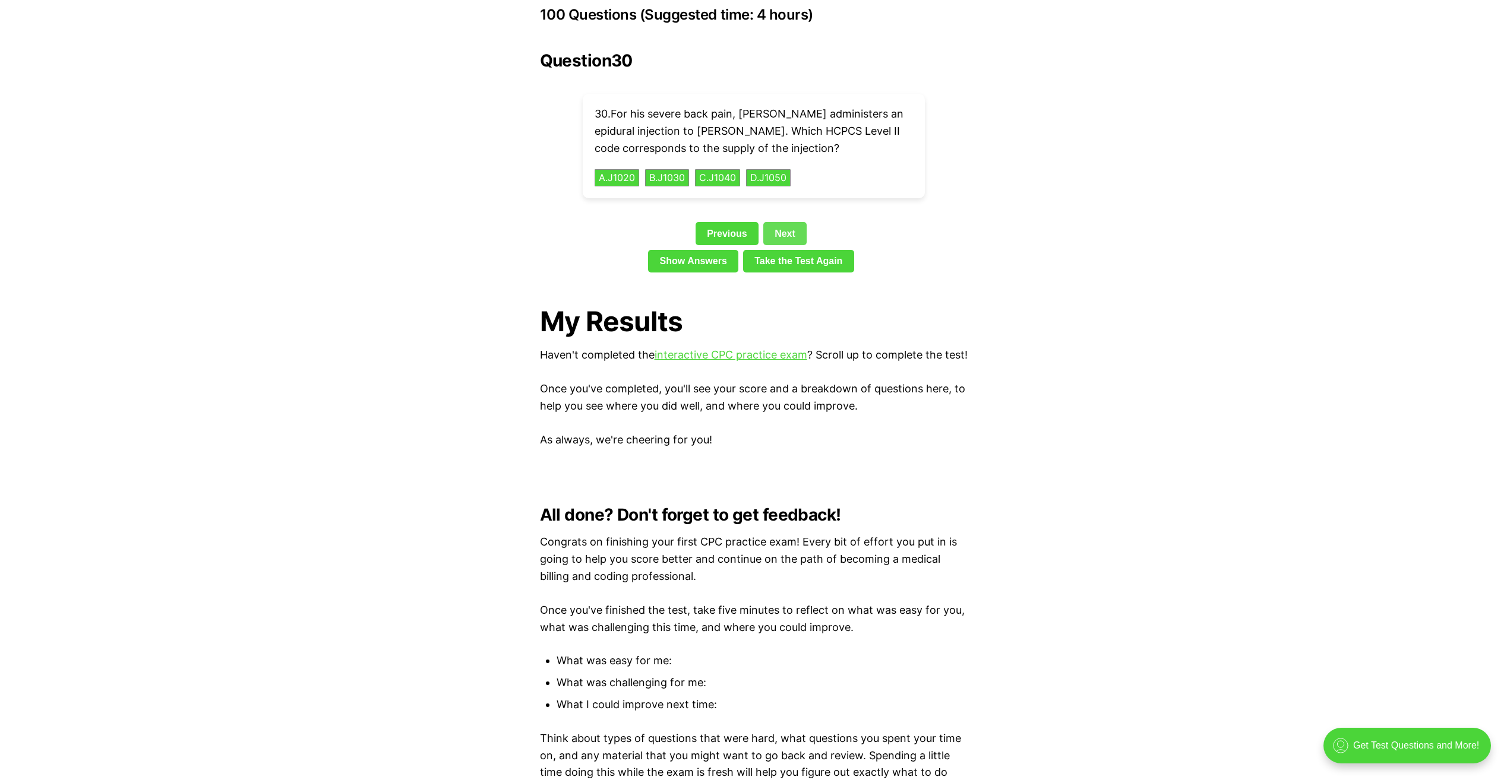
click at [789, 222] on link "Next" at bounding box center [784, 233] width 43 height 23
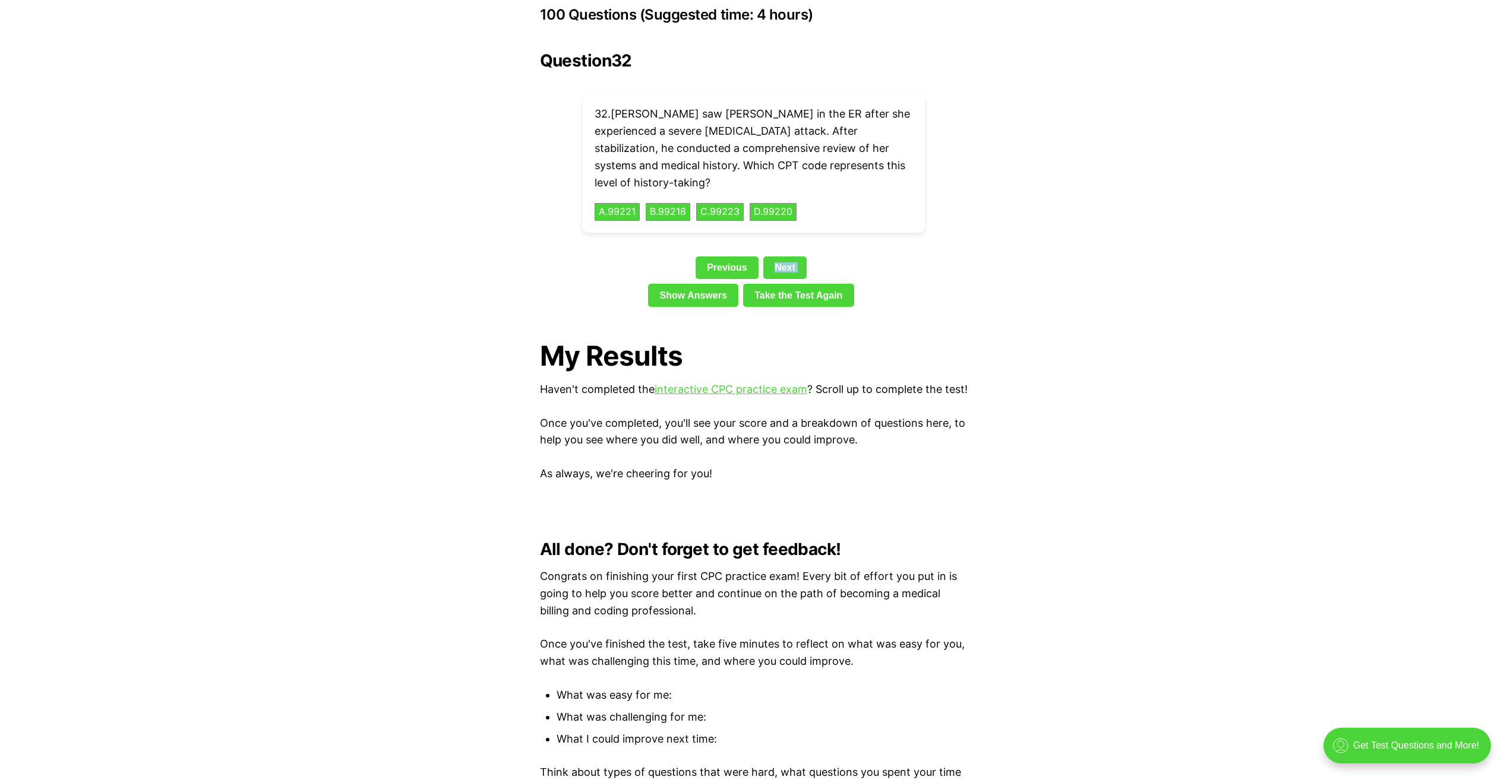
click at [789, 216] on div "Question 32 32 . Dr. Johnson saw Sarah in the ER after she experienced a severe…" at bounding box center [754, 181] width 428 height 261
drag, startPoint x: 789, startPoint y: 216, endPoint x: 792, endPoint y: 230, distance: 14.4
click at [792, 257] on link "Next" at bounding box center [784, 268] width 43 height 23
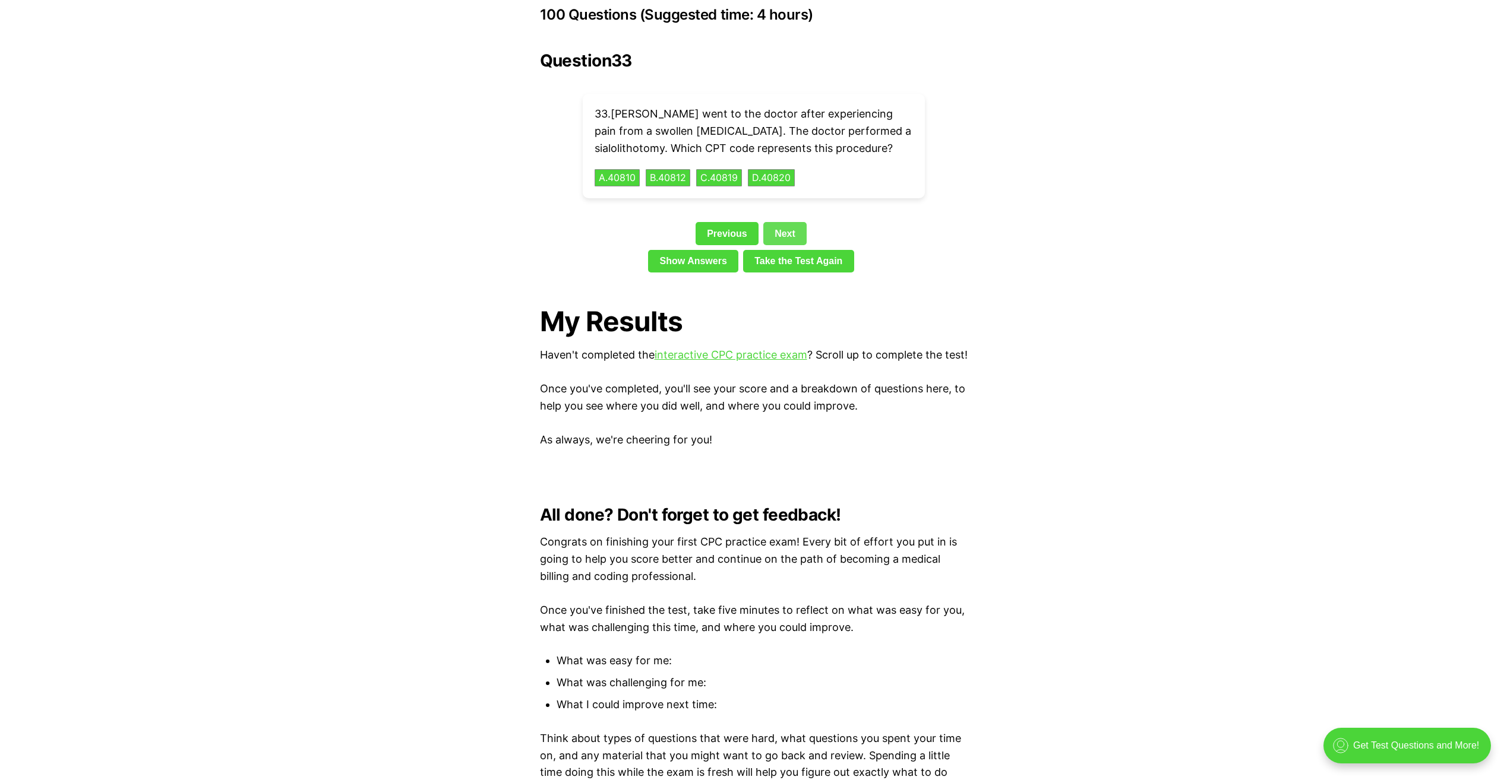
click at [791, 222] on link "Next" at bounding box center [784, 233] width 43 height 23
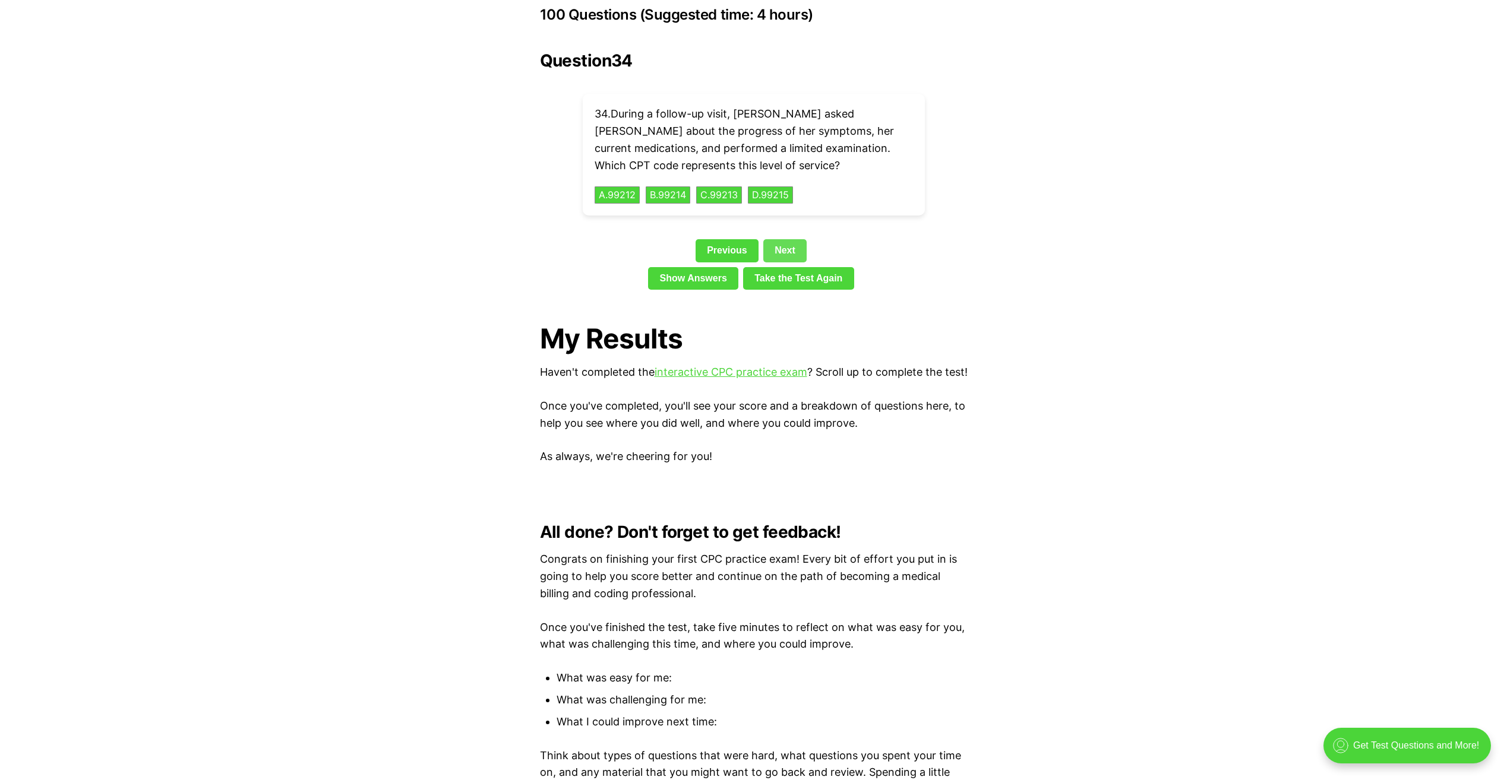
click at [790, 239] on link "Next" at bounding box center [784, 250] width 43 height 23
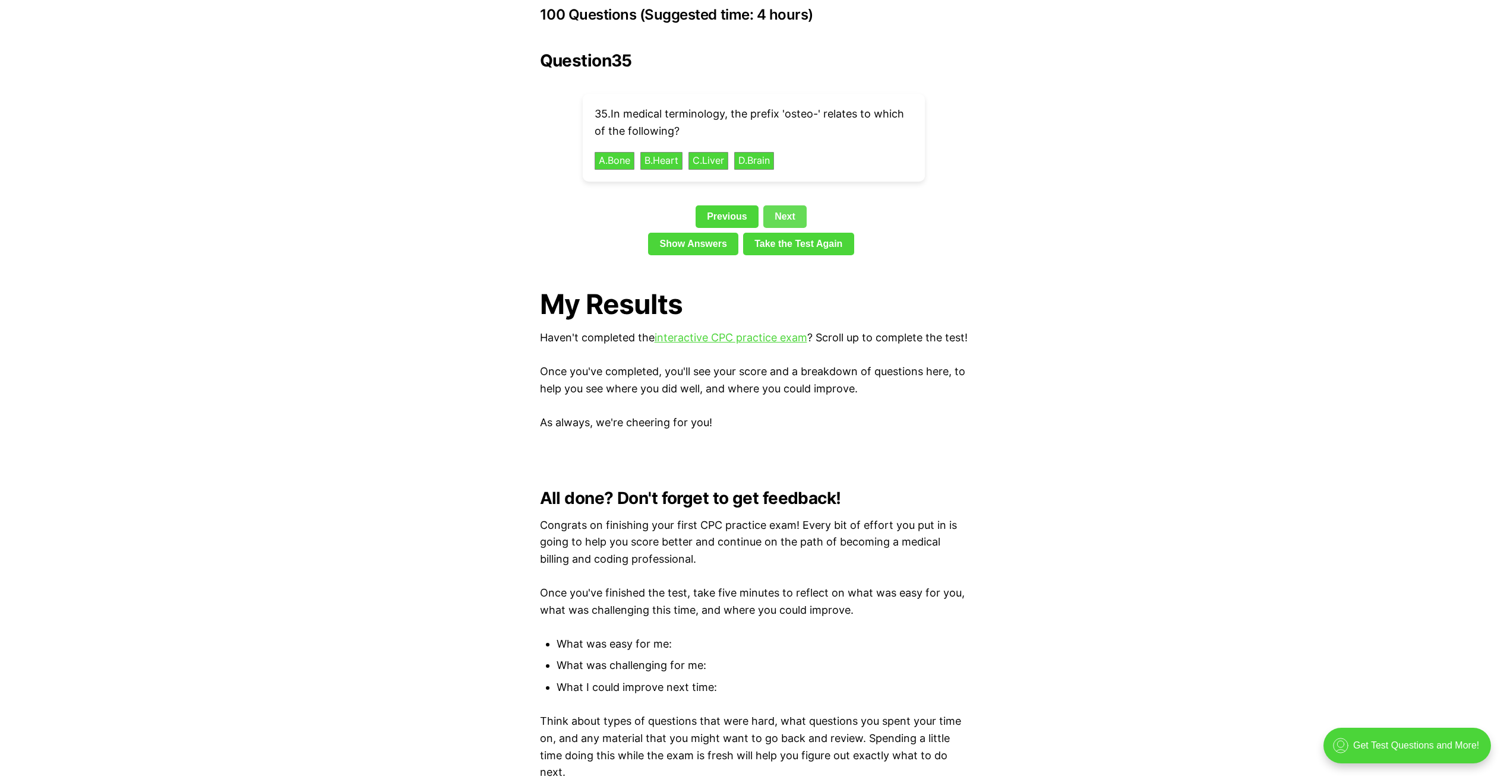
click at [782, 205] on link "Next" at bounding box center [784, 216] width 43 height 23
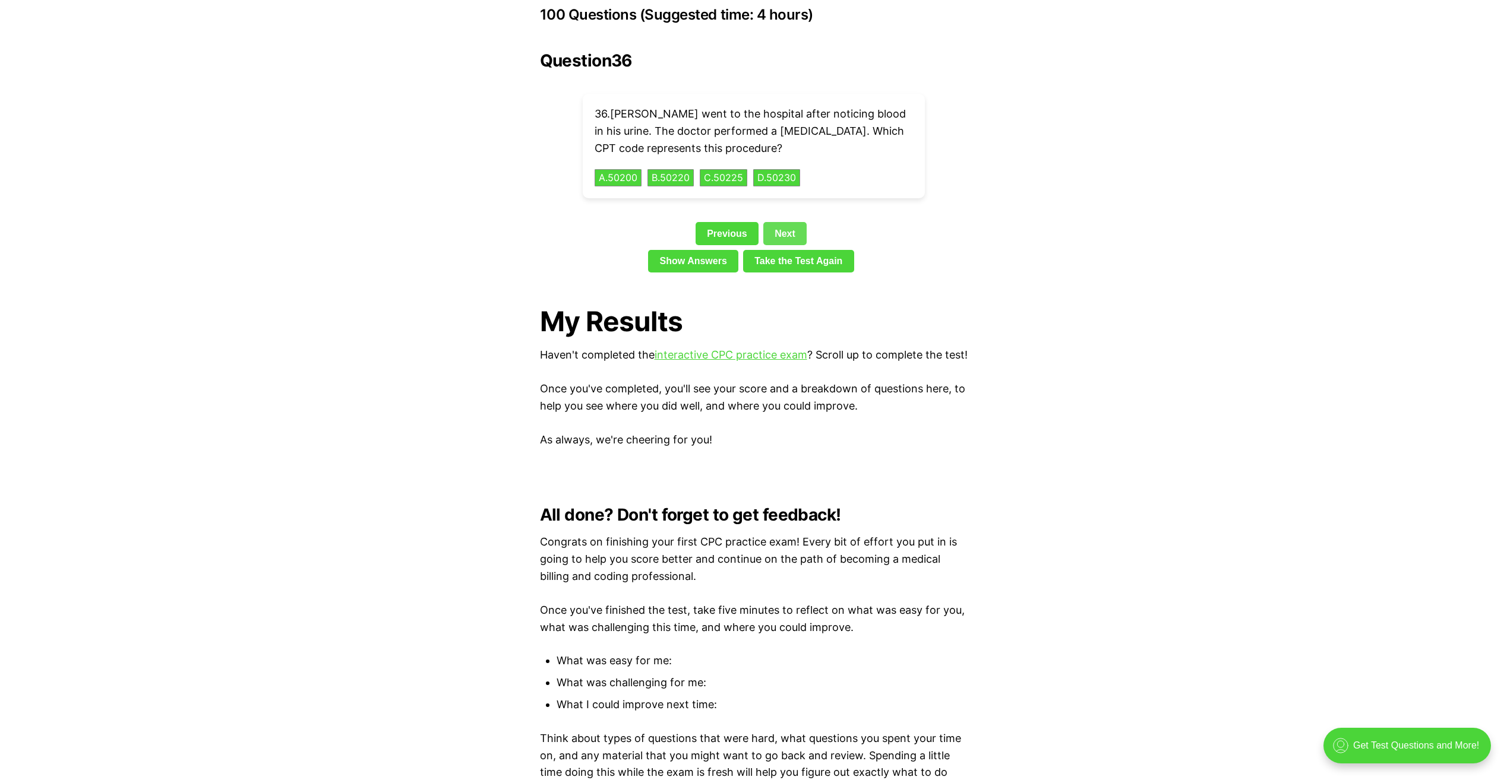
click at [782, 222] on link "Next" at bounding box center [784, 233] width 43 height 23
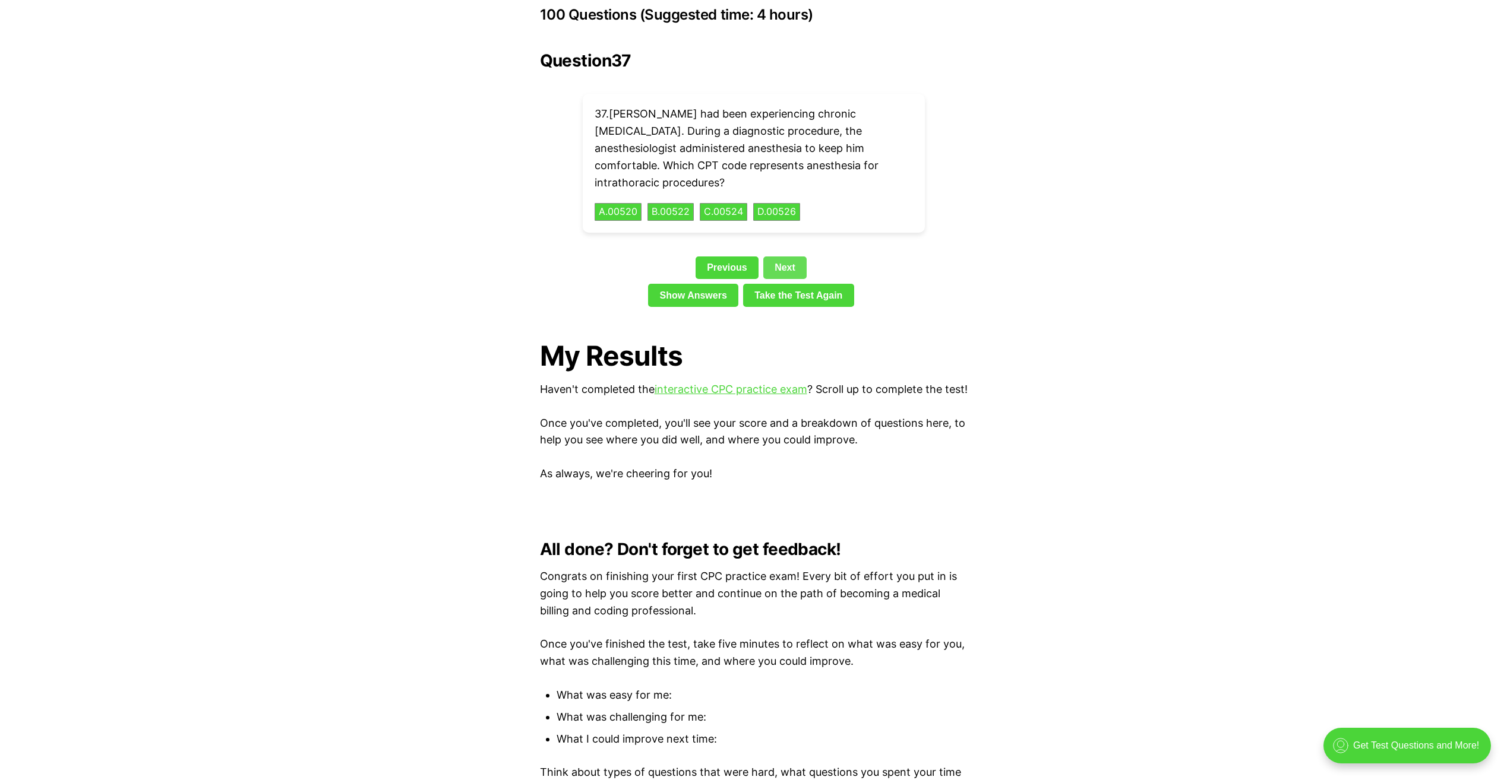
click at [784, 257] on link "Next" at bounding box center [784, 268] width 43 height 23
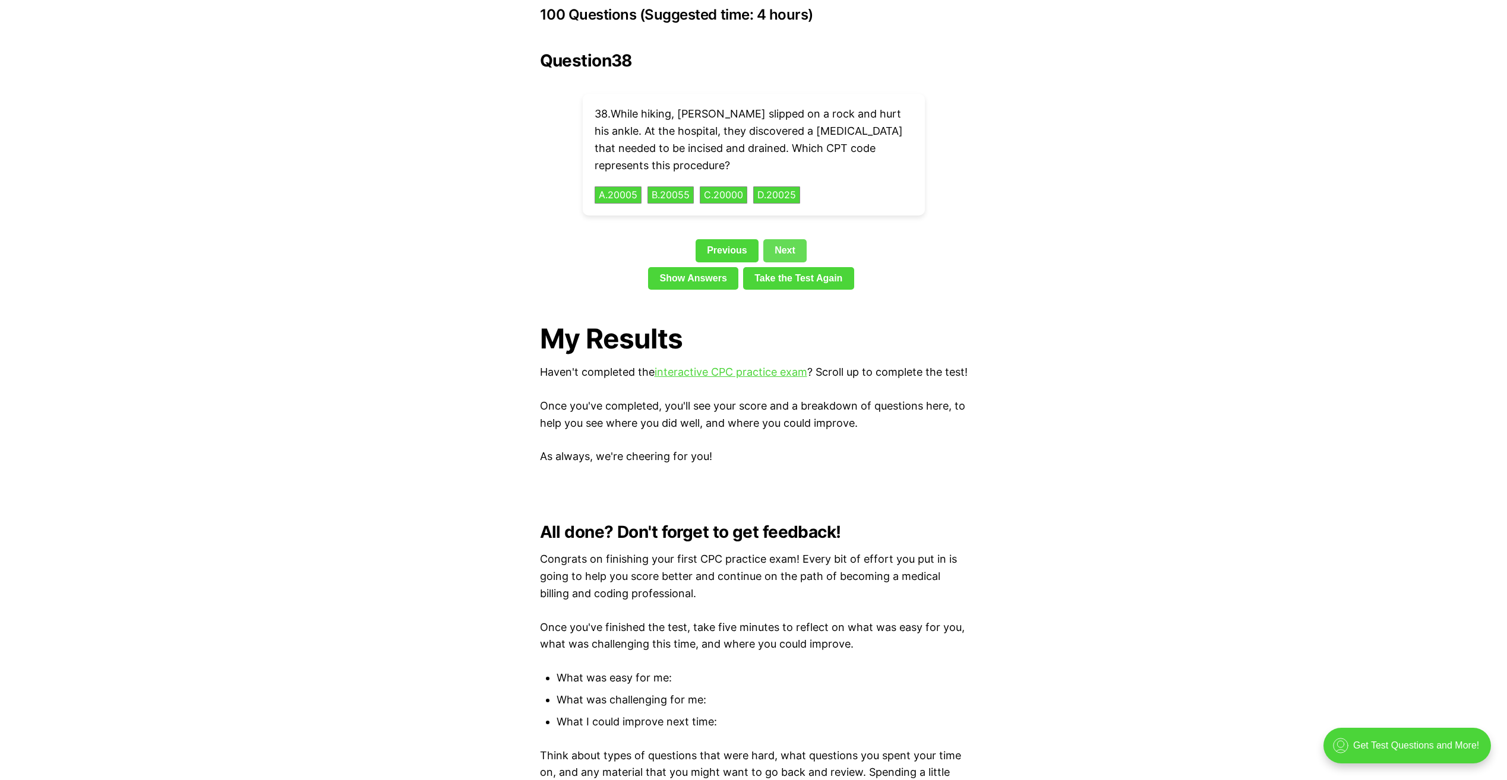
click at [784, 239] on link "Next" at bounding box center [784, 250] width 43 height 23
click at [783, 239] on link "Next" at bounding box center [784, 250] width 43 height 23
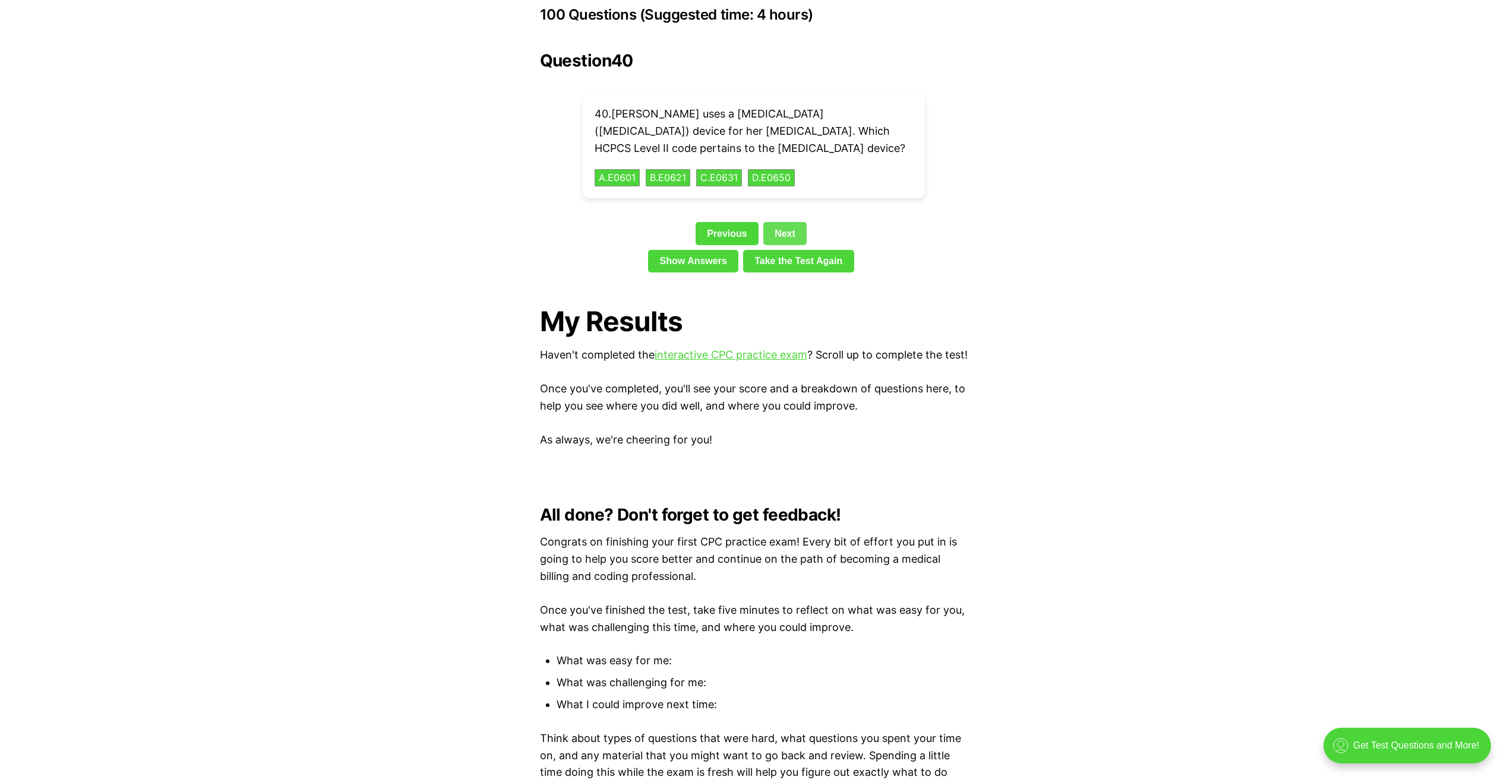
click at [783, 222] on link "Next" at bounding box center [784, 233] width 43 height 23
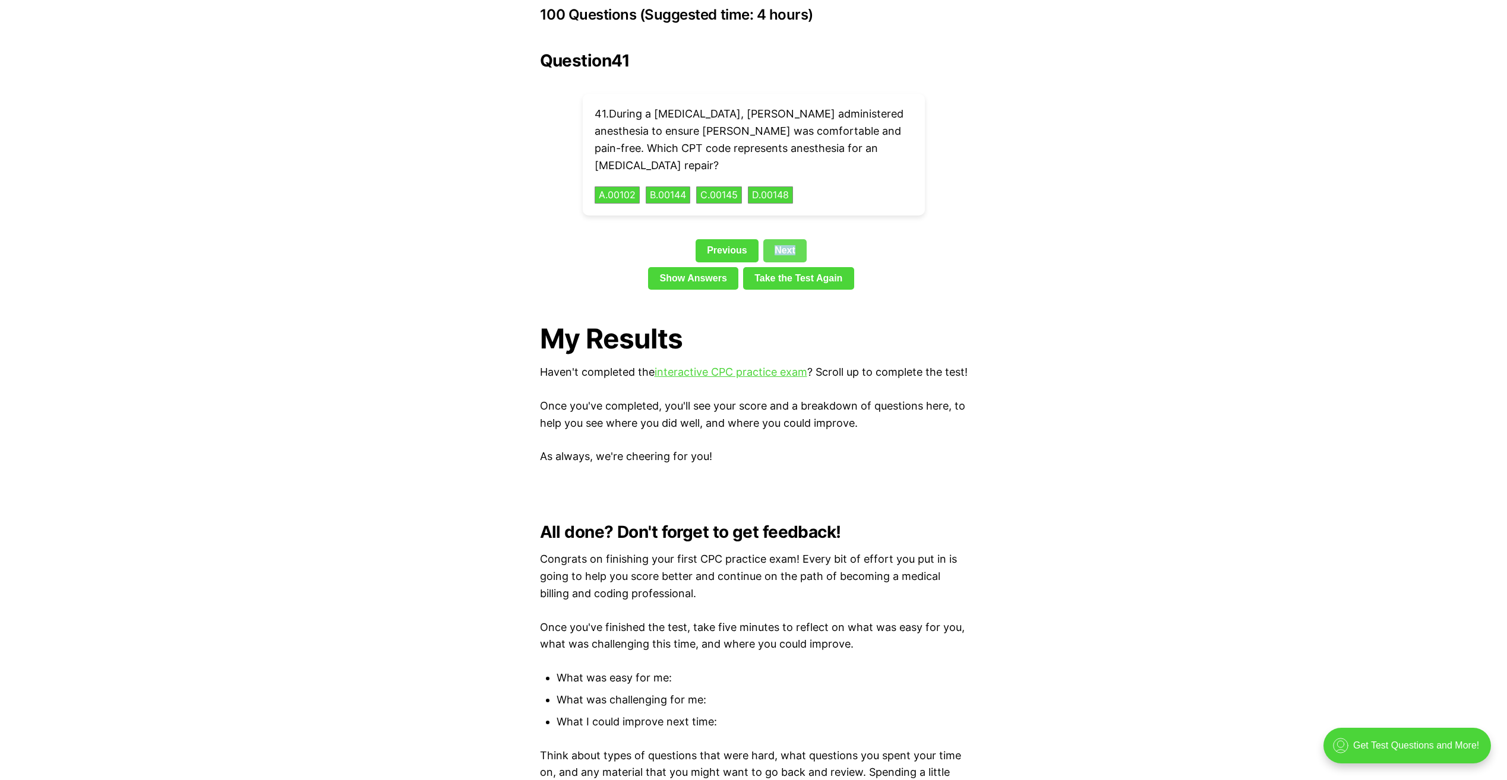
click at [783, 239] on link "Next" at bounding box center [784, 250] width 43 height 23
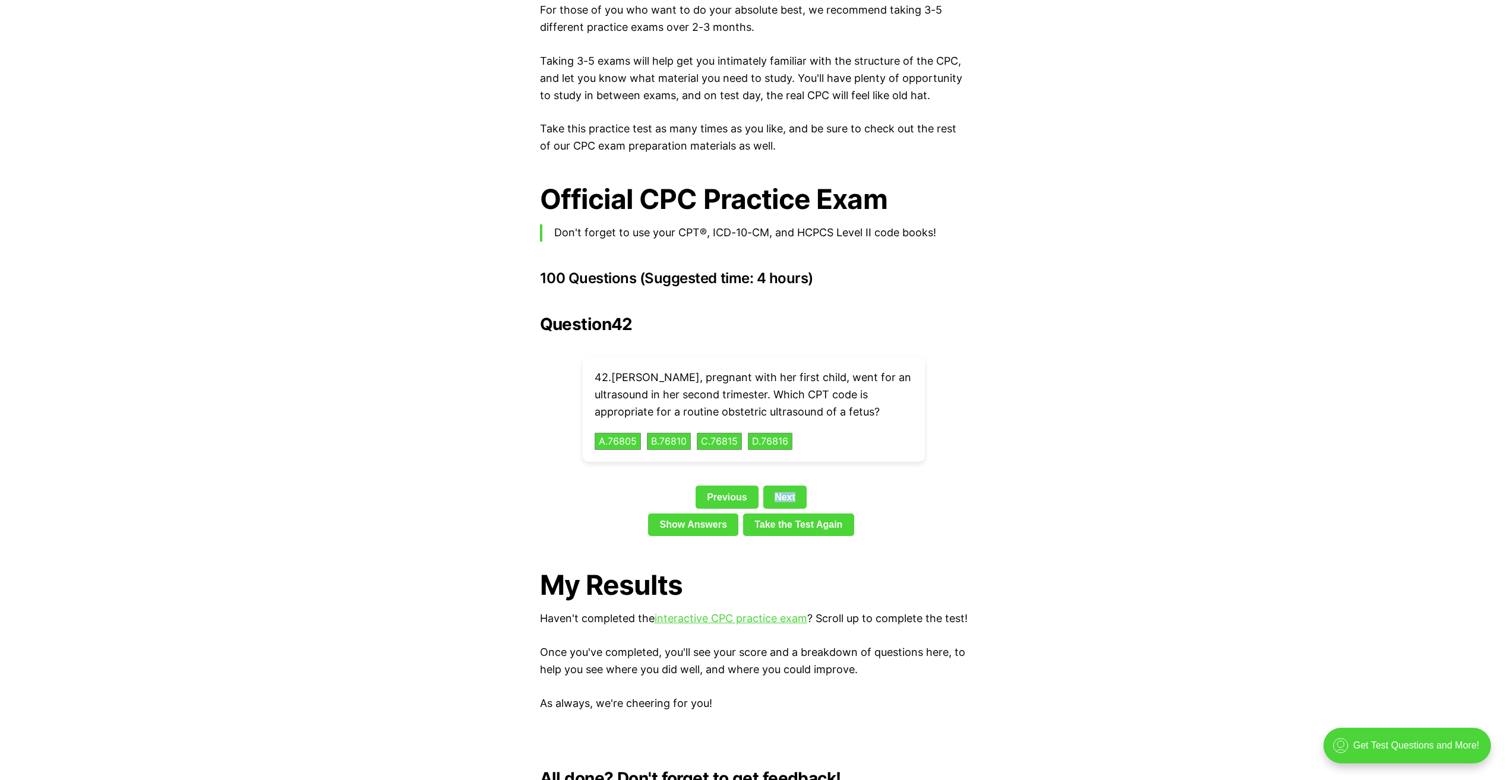
scroll to position [2452, 0]
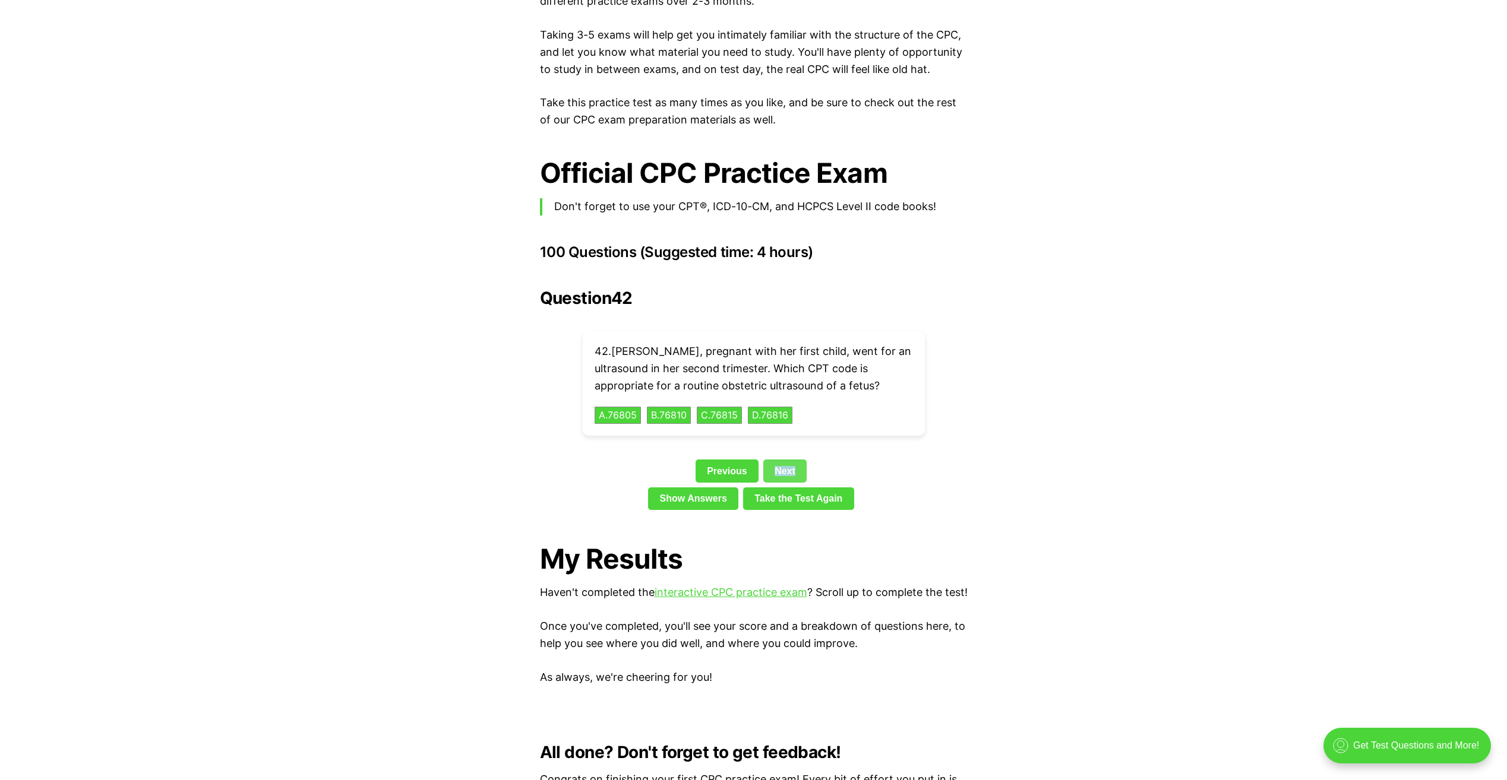
click at [776, 460] on link "Next" at bounding box center [784, 471] width 43 height 23
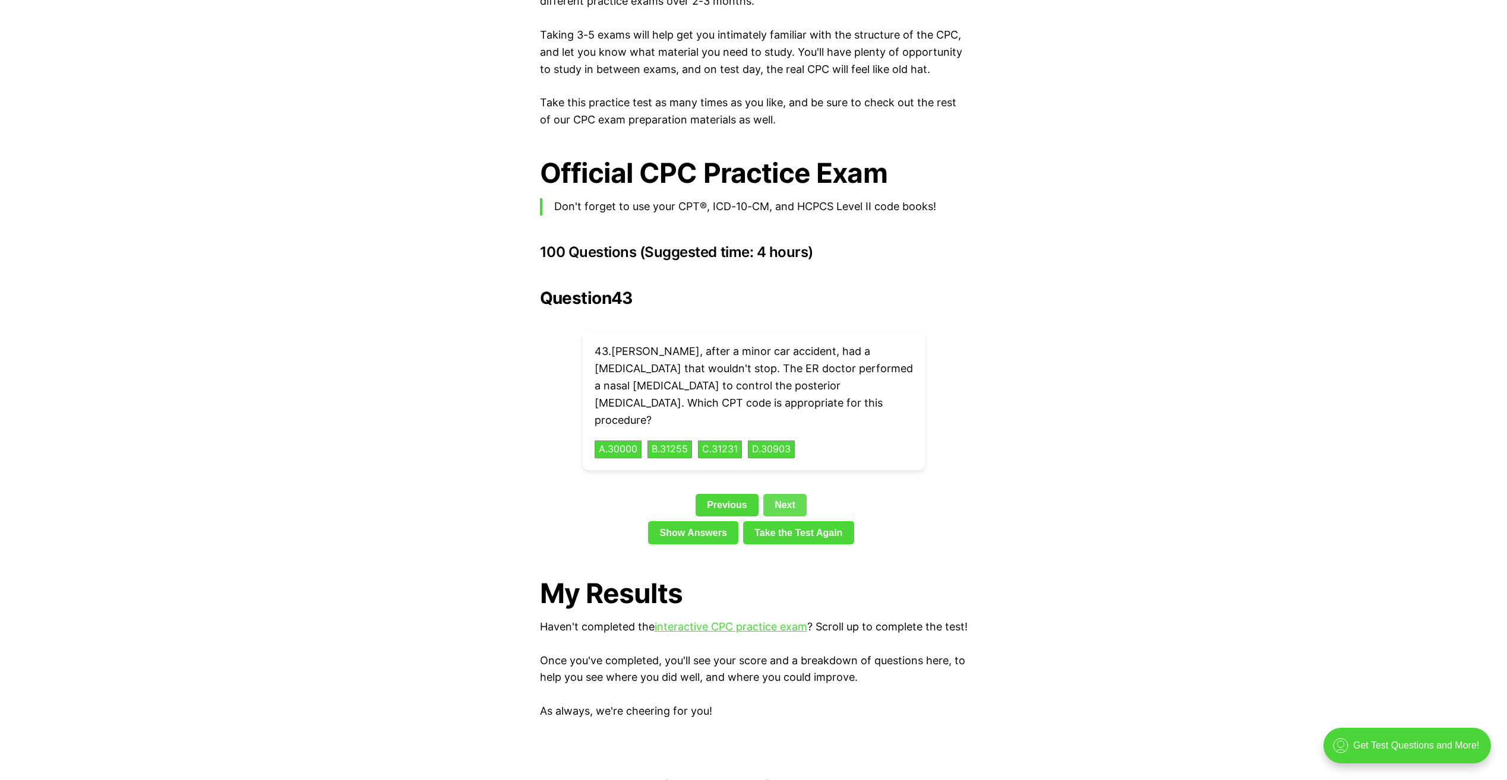
click at [783, 494] on link "Next" at bounding box center [784, 505] width 43 height 23
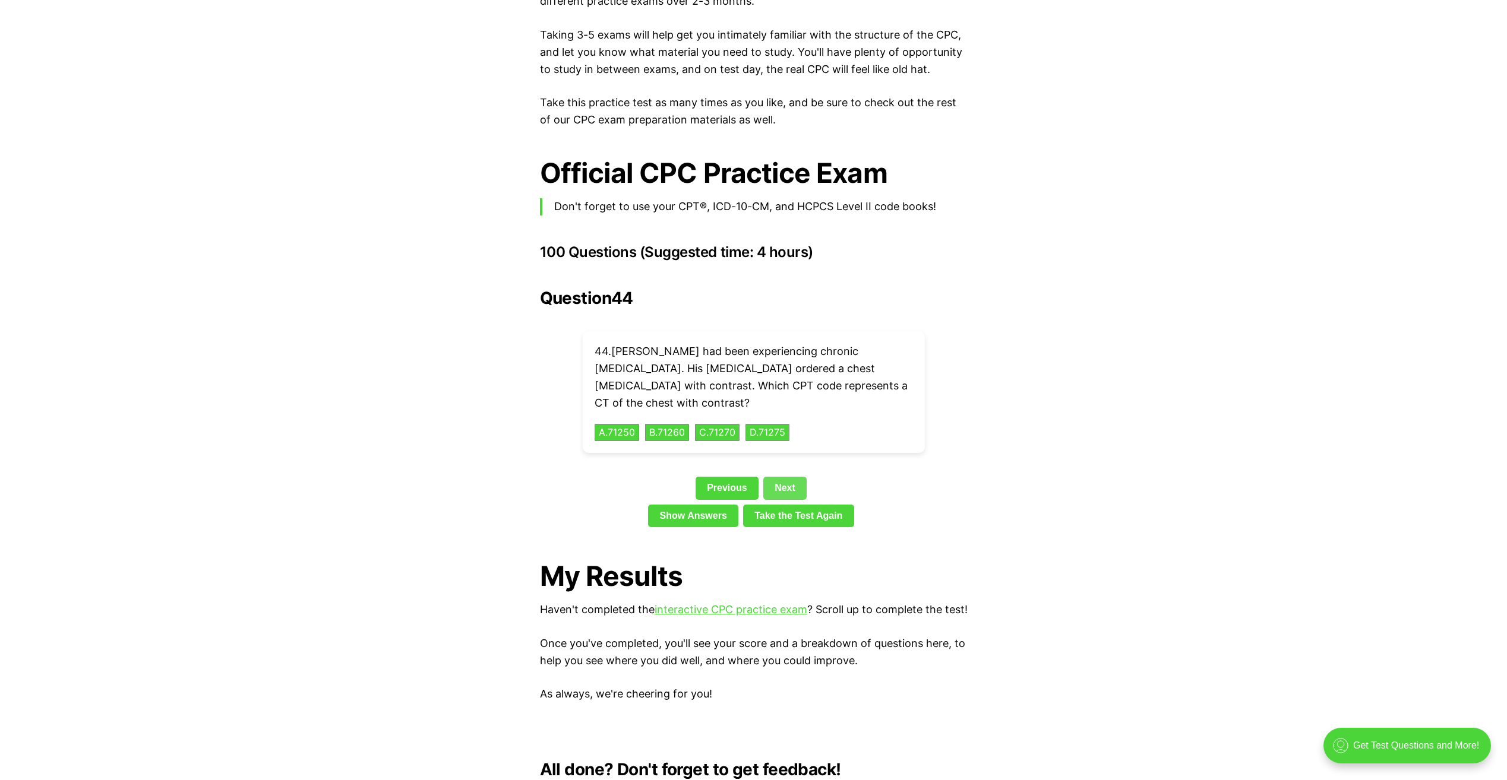
click at [783, 477] on link "Next" at bounding box center [784, 488] width 43 height 23
click at [788, 477] on link "Next" at bounding box center [784, 488] width 43 height 23
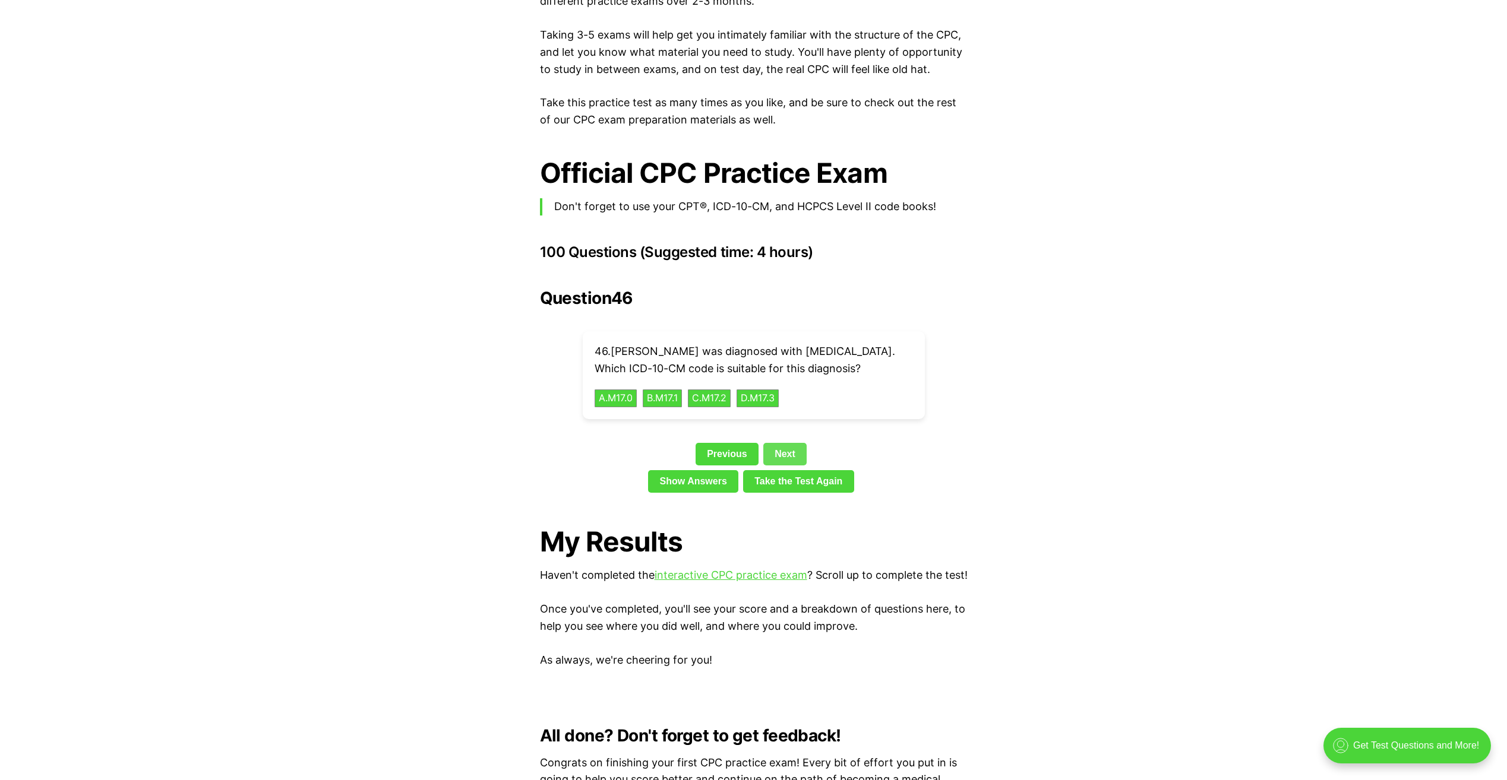
click at [786, 443] on link "Next" at bounding box center [784, 454] width 43 height 23
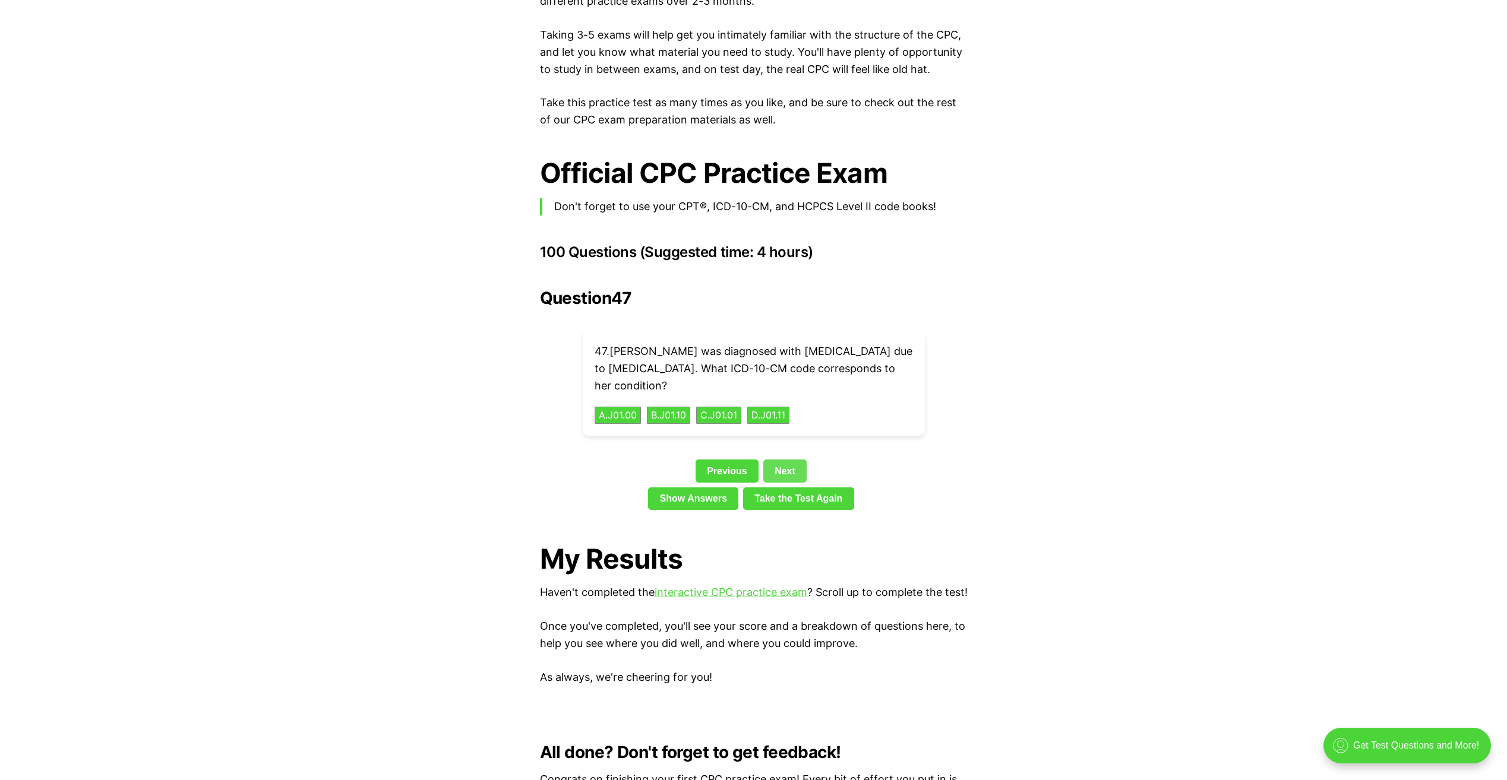
click at [783, 460] on link "Next" at bounding box center [784, 471] width 43 height 23
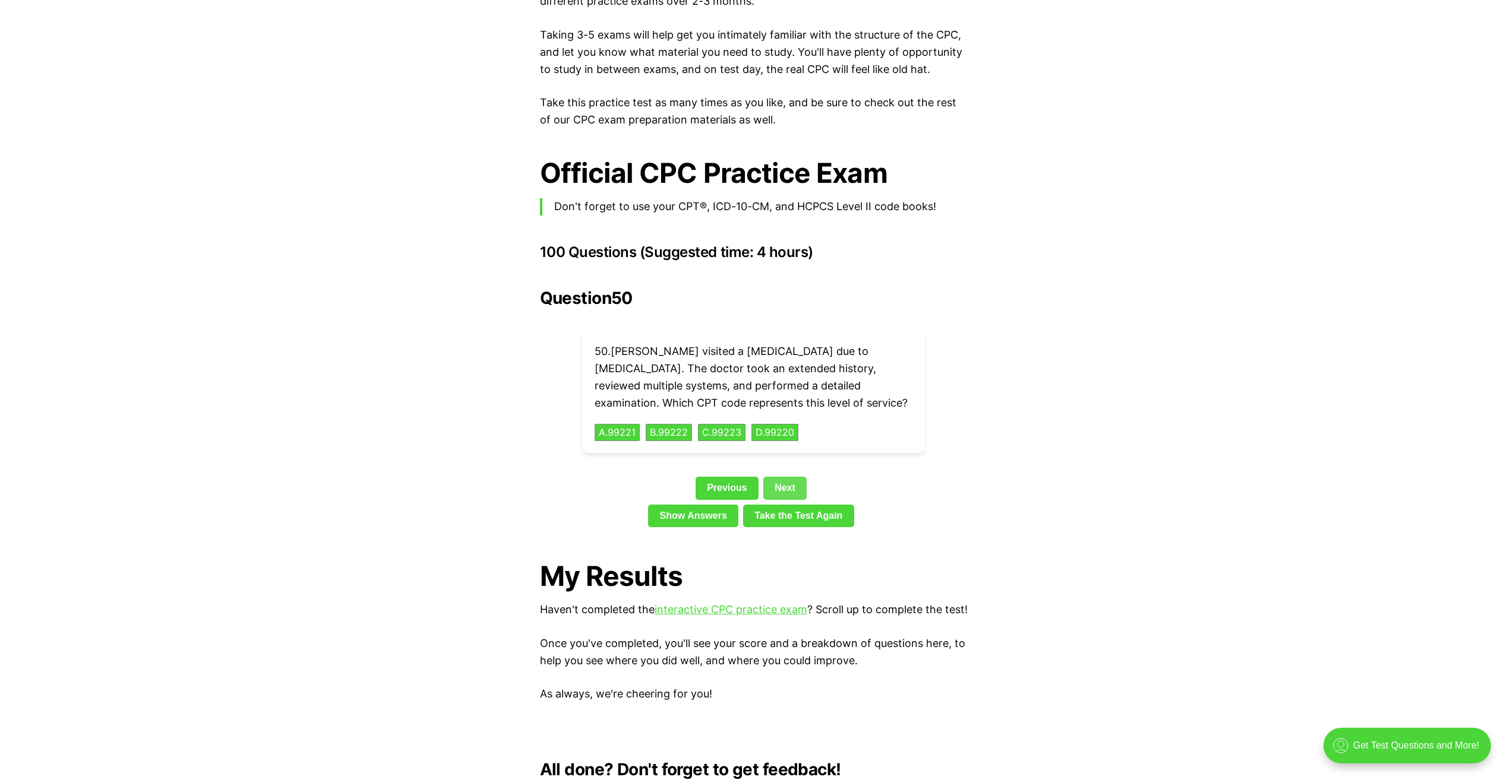
click at [783, 477] on link "Next" at bounding box center [784, 488] width 43 height 23
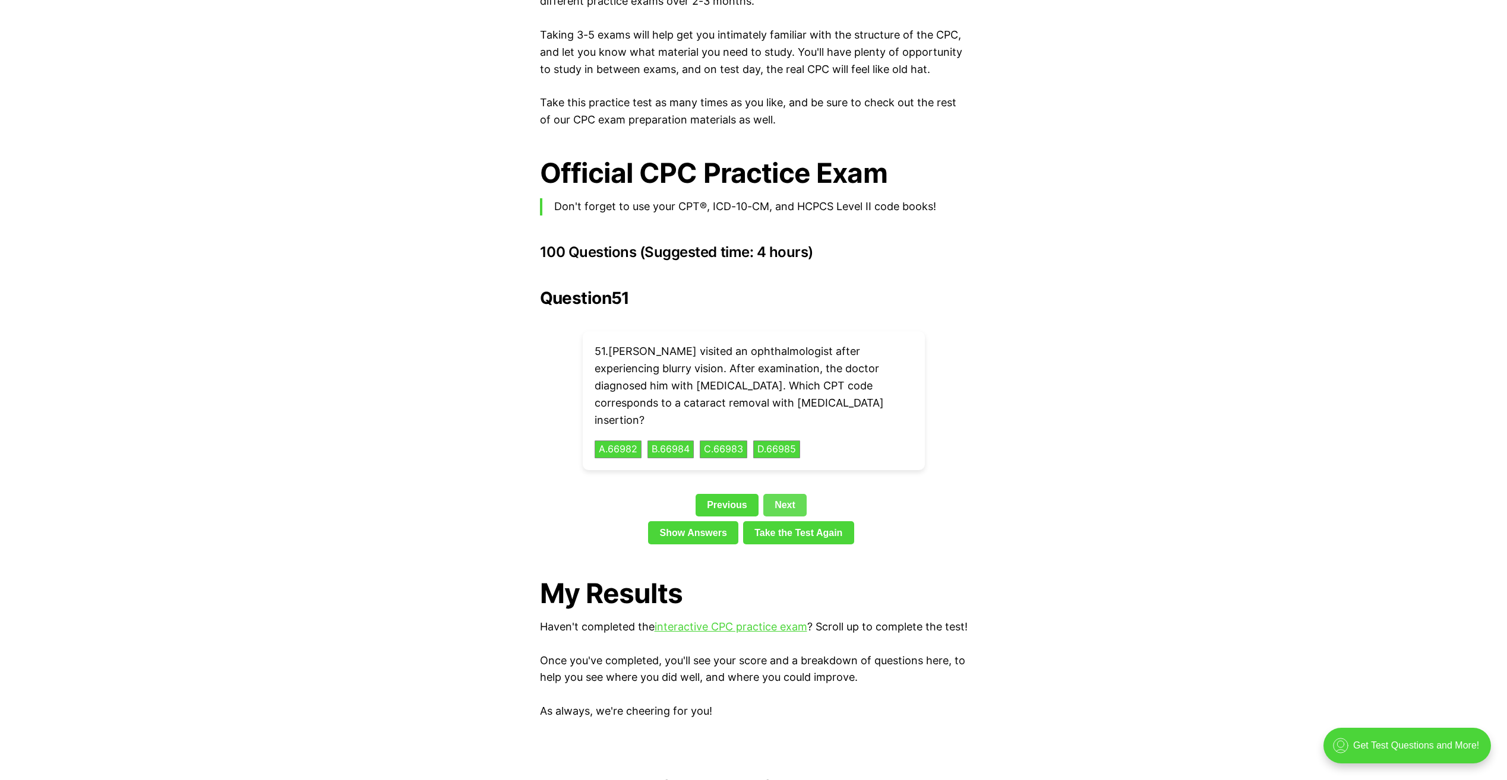
click at [783, 494] on link "Next" at bounding box center [784, 505] width 43 height 23
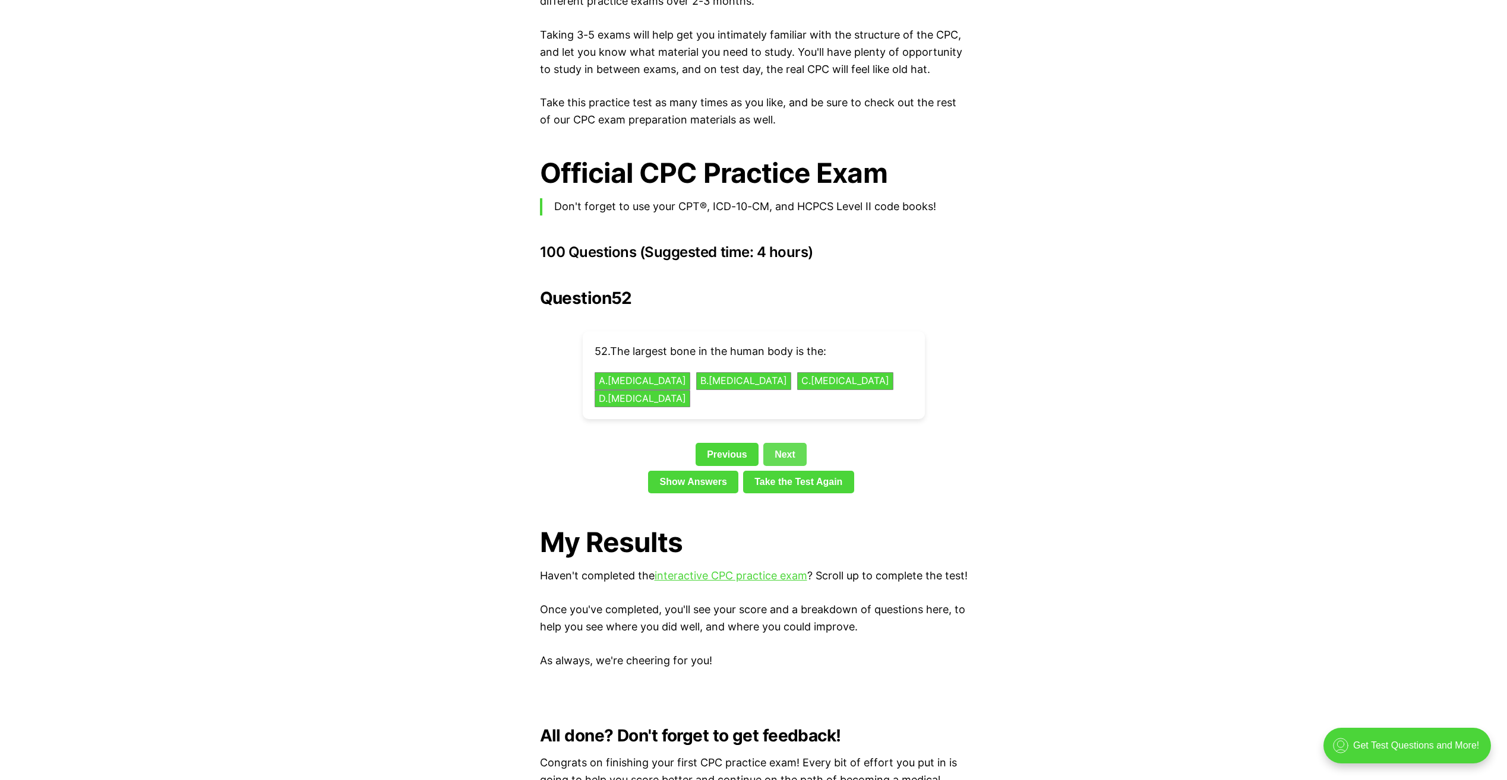
click at [786, 443] on link "Next" at bounding box center [784, 454] width 43 height 23
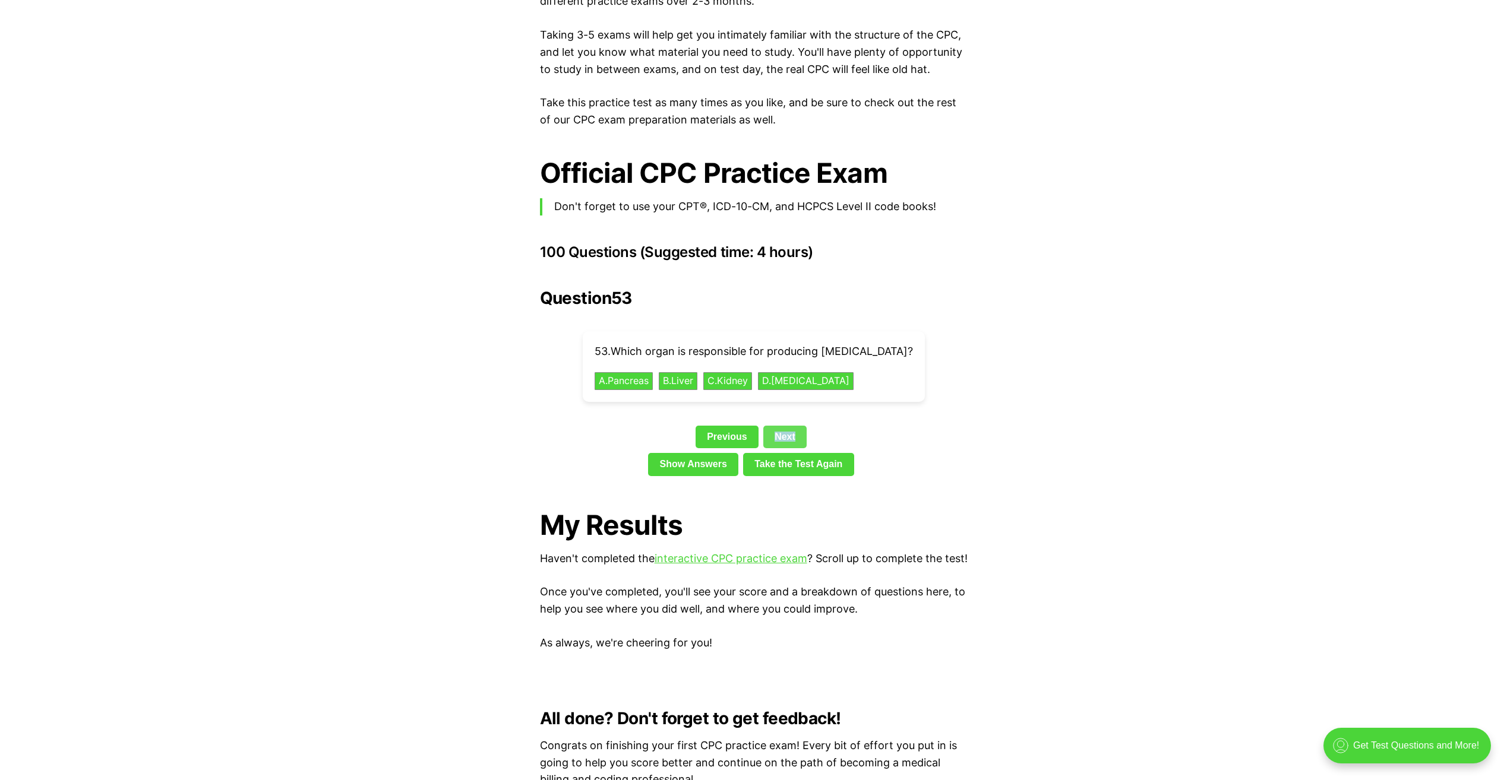
click at [786, 426] on link "Next" at bounding box center [784, 437] width 43 height 23
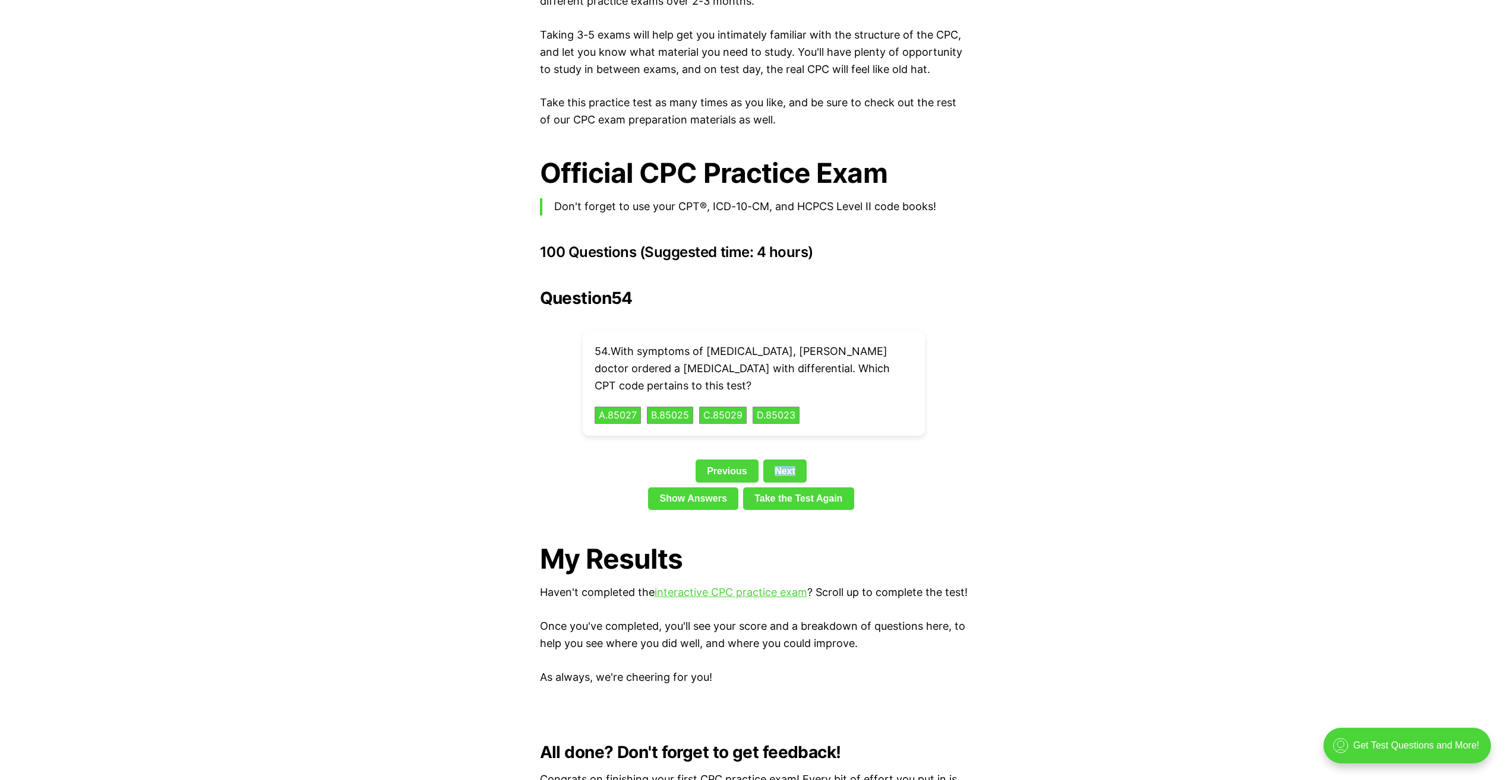
drag, startPoint x: 786, startPoint y: 426, endPoint x: 779, endPoint y: 443, distance: 18.4
click at [779, 460] on link "Next" at bounding box center [784, 471] width 43 height 23
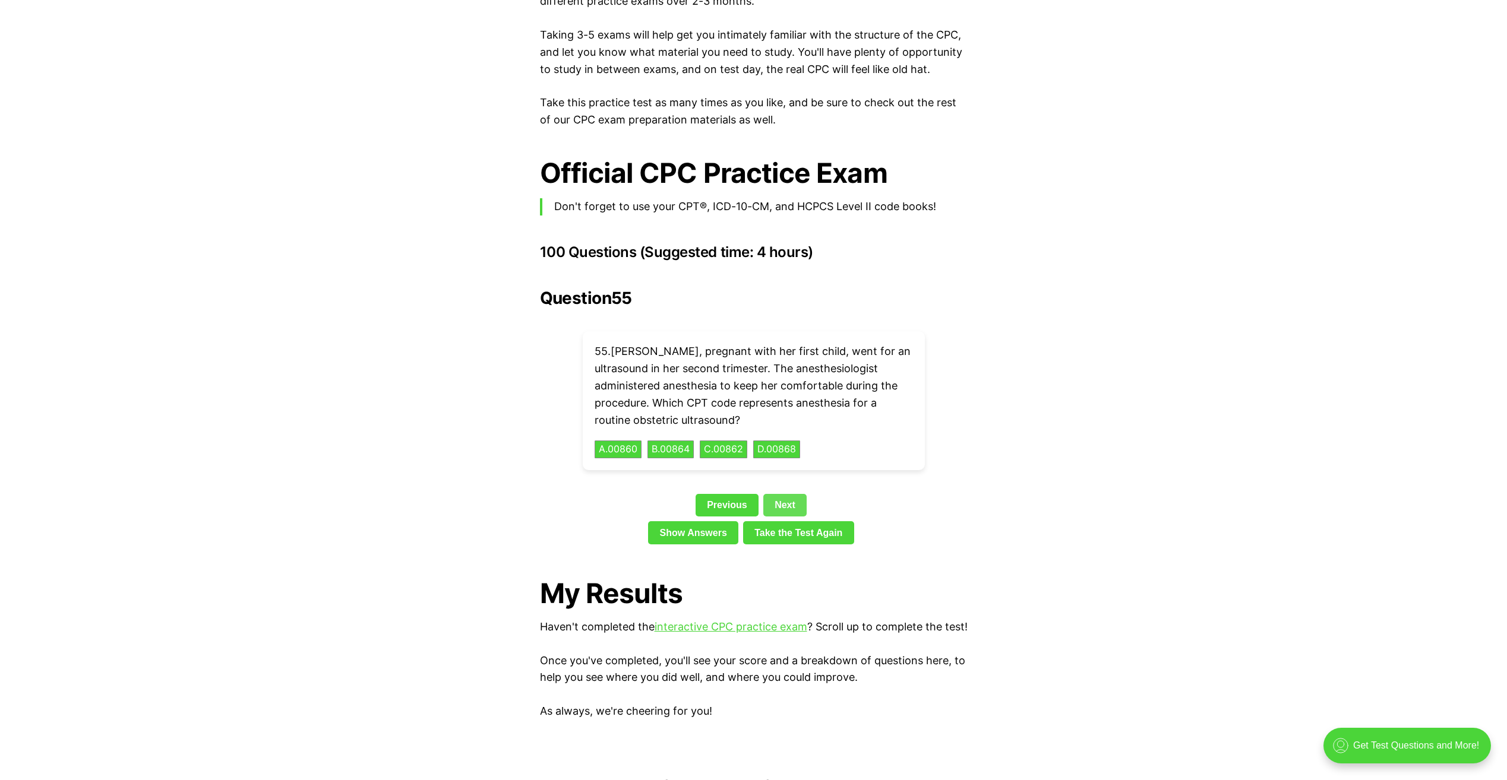
click at [786, 494] on link "Next" at bounding box center [784, 505] width 43 height 23
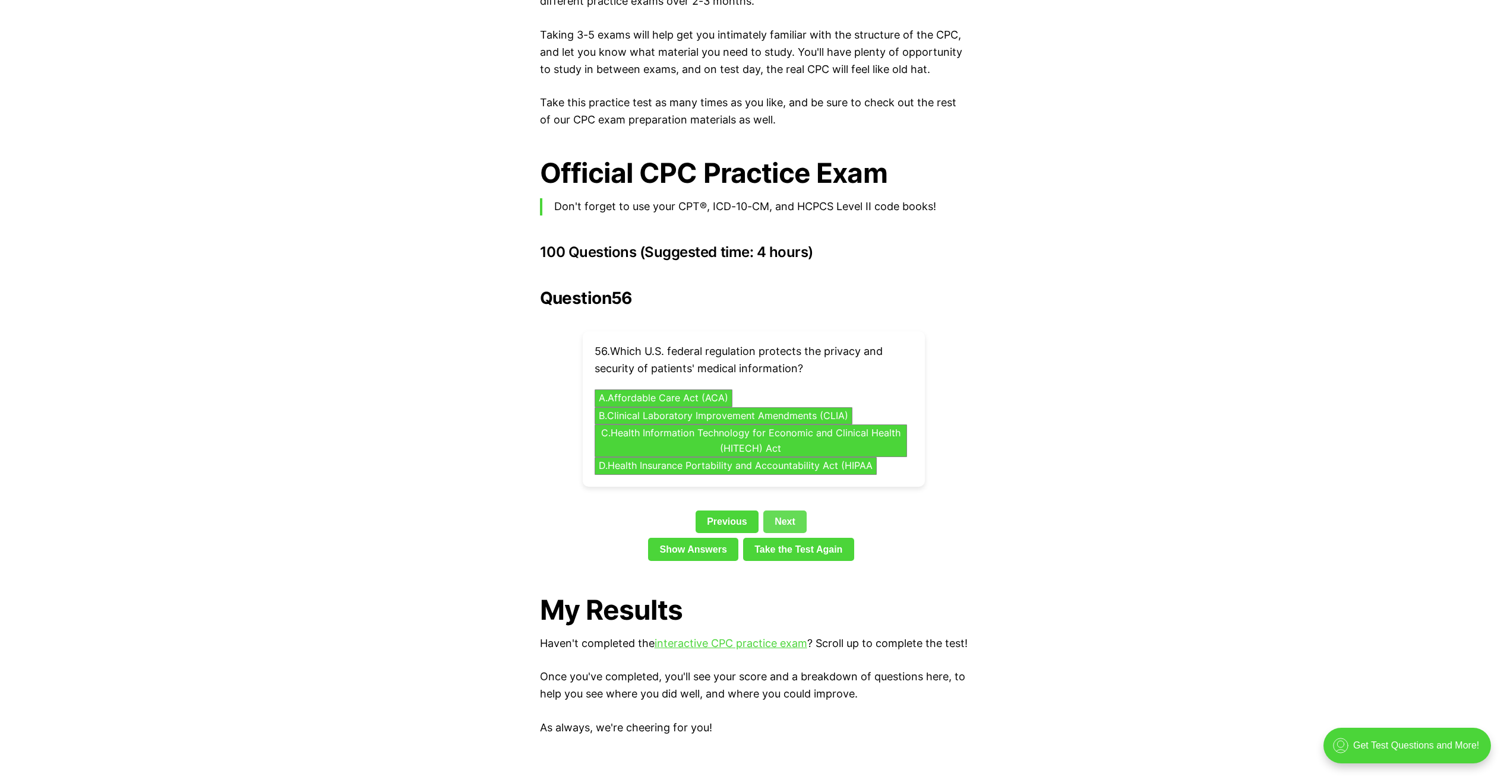
click at [785, 511] on link "Next" at bounding box center [784, 522] width 43 height 23
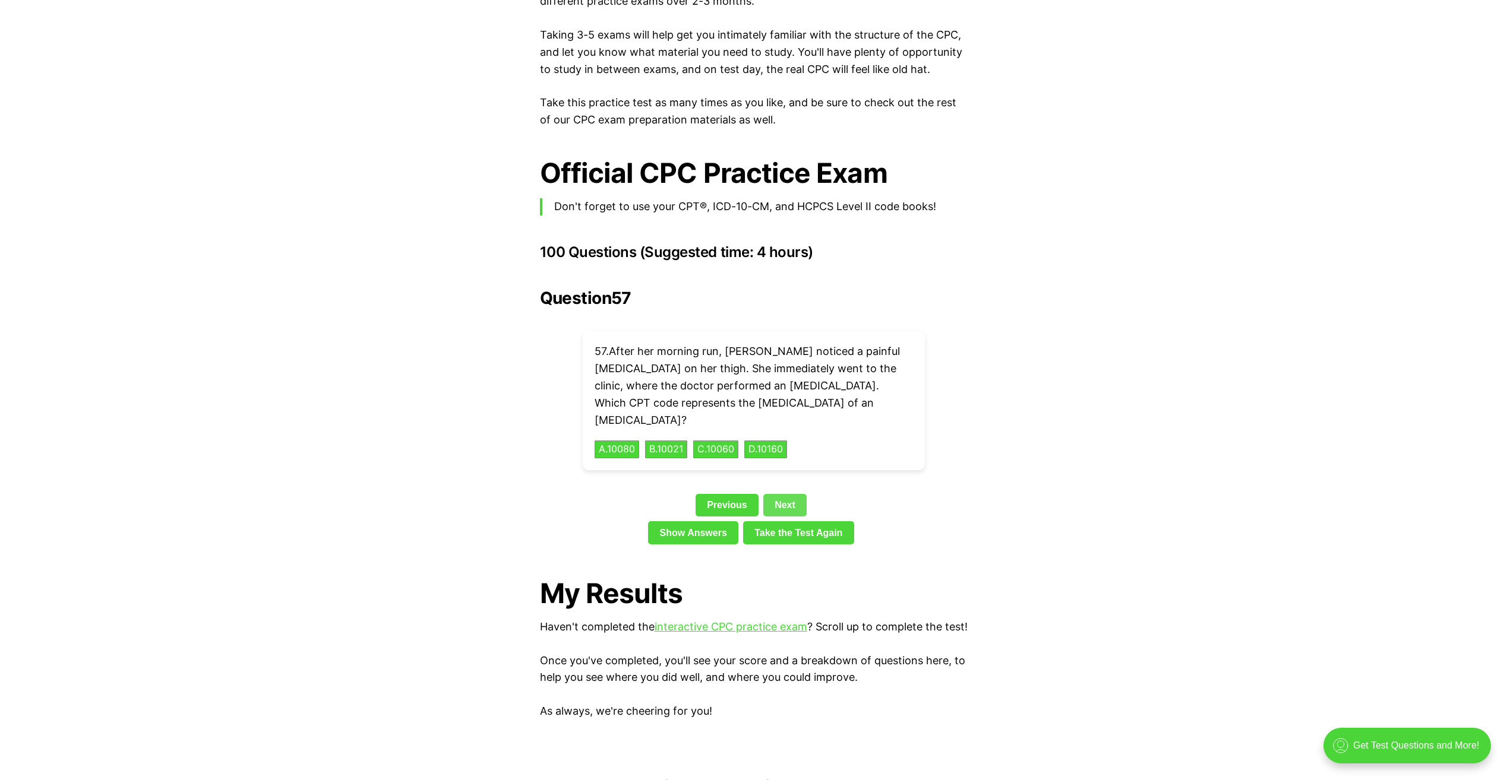
click at [785, 521] on link "Take the Test Again" at bounding box center [798, 532] width 111 height 23
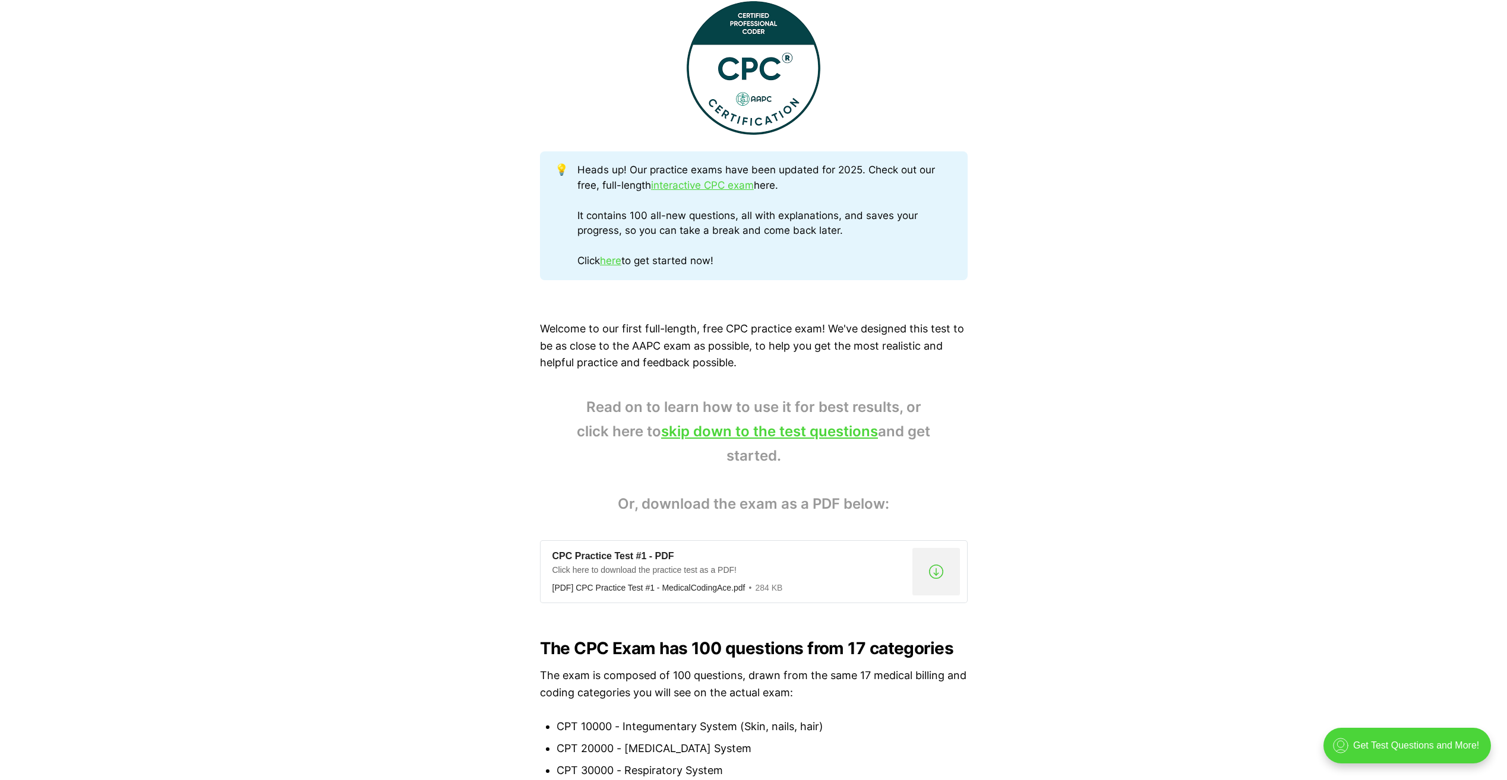
scroll to position [475, 0]
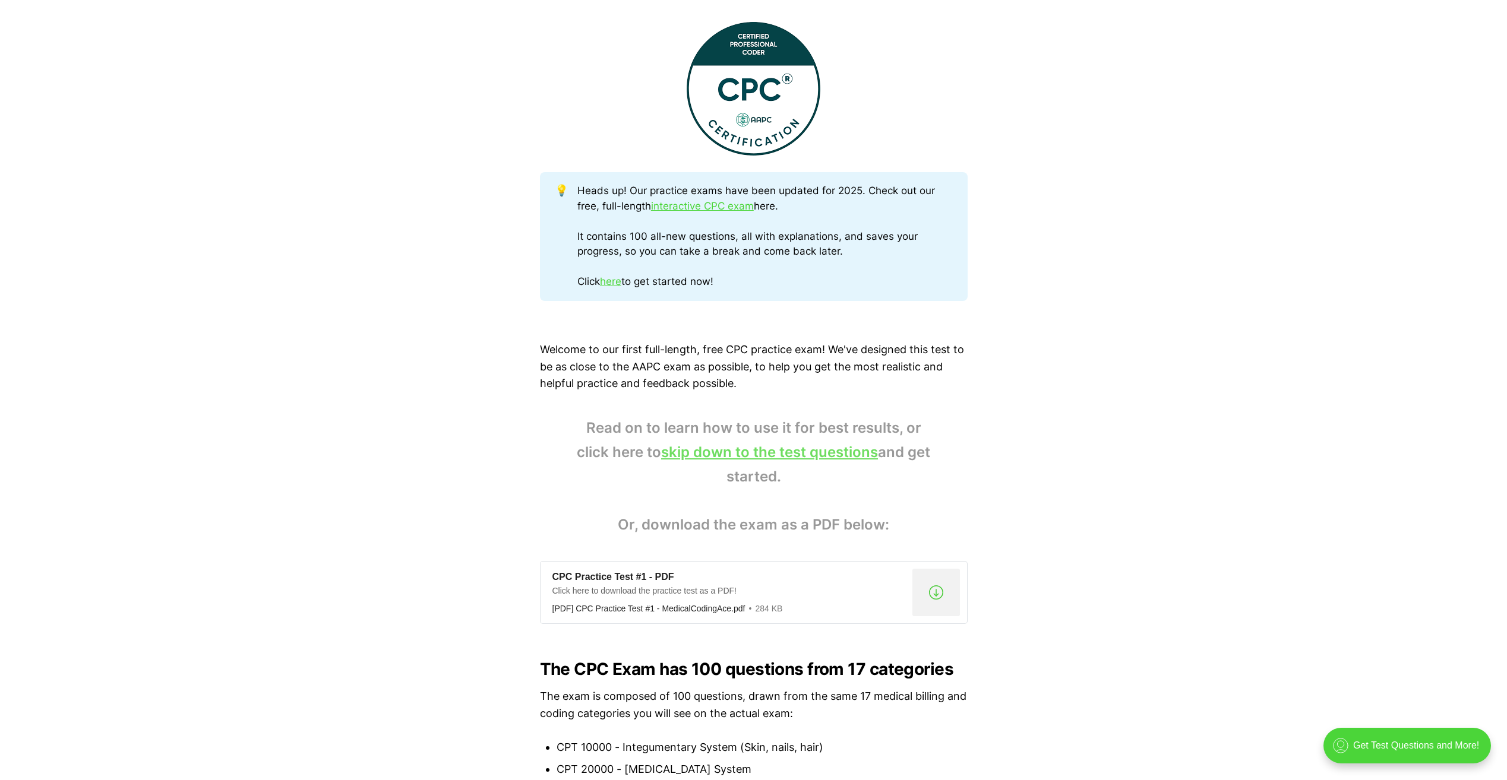
click at [749, 451] on link "skip down to the test questions" at bounding box center [769, 452] width 217 height 17
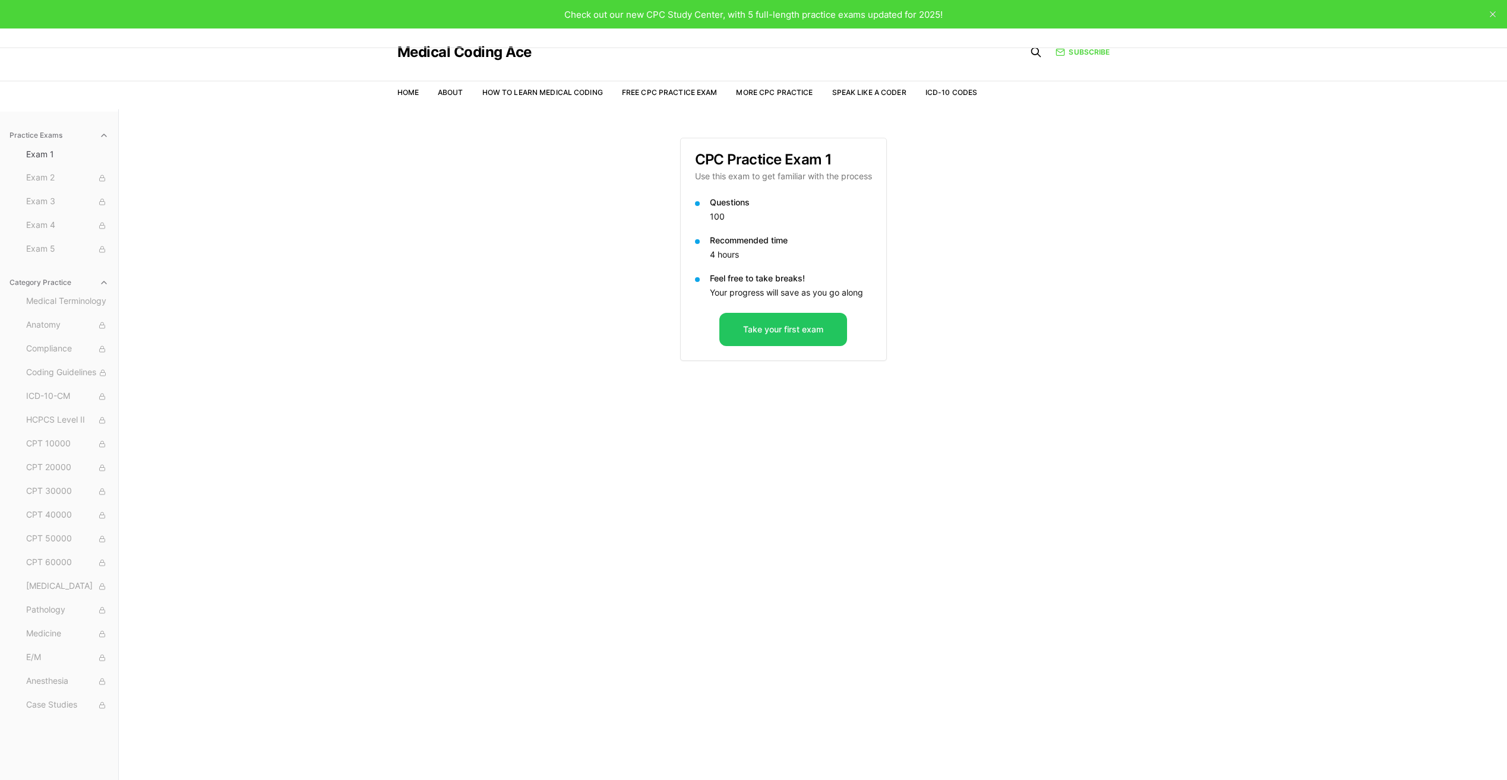
click at [590, 765] on div "Practice Exams Exam 1 Exam 2 Exam 3 Exam 4 Exam 5 Category Practice Medical Ter…" at bounding box center [753, 499] width 1507 height 780
click at [781, 339] on button "Take your first exam" at bounding box center [783, 329] width 128 height 33
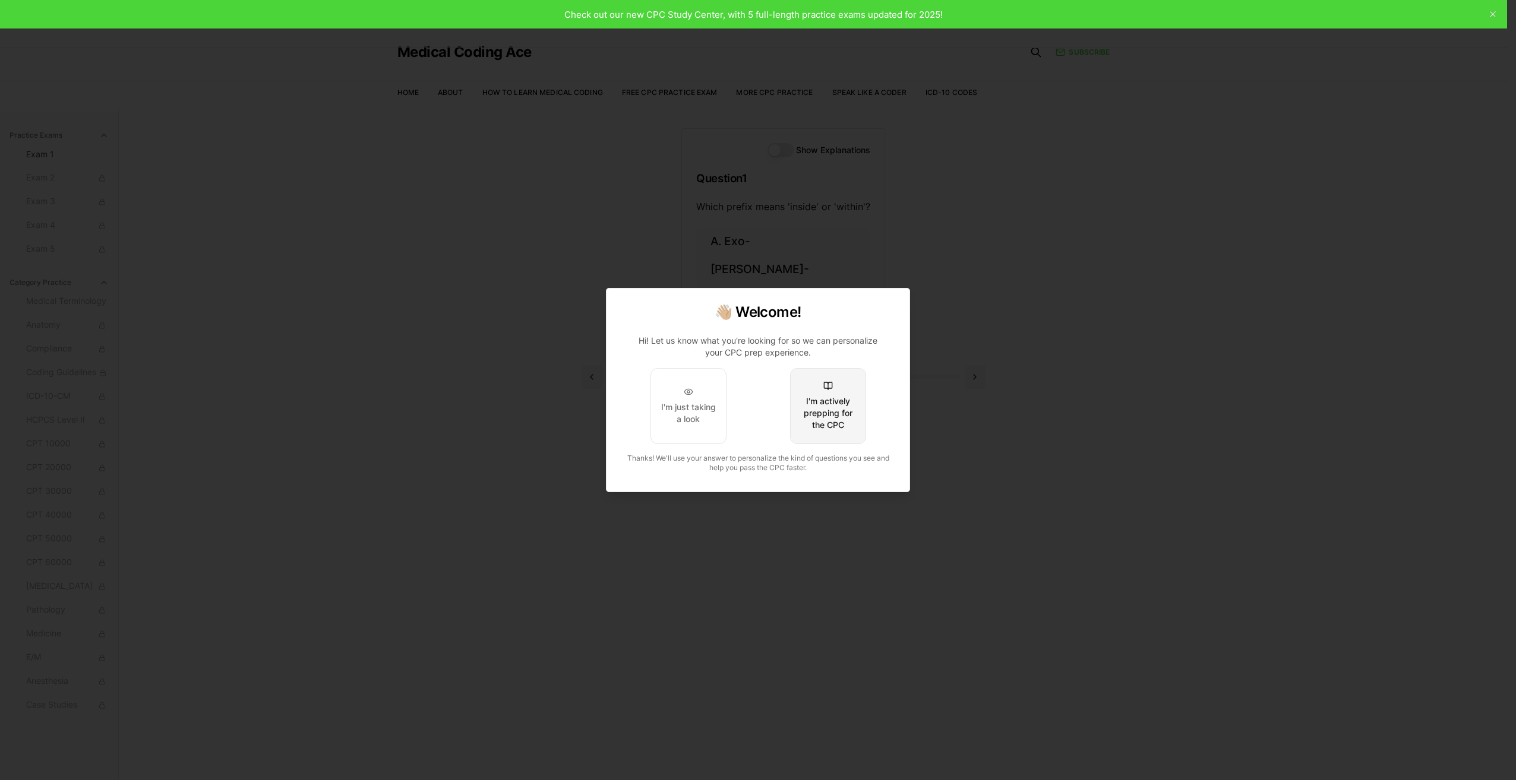
click at [803, 386] on button "I'm actively prepping for the CPC" at bounding box center [828, 406] width 76 height 76
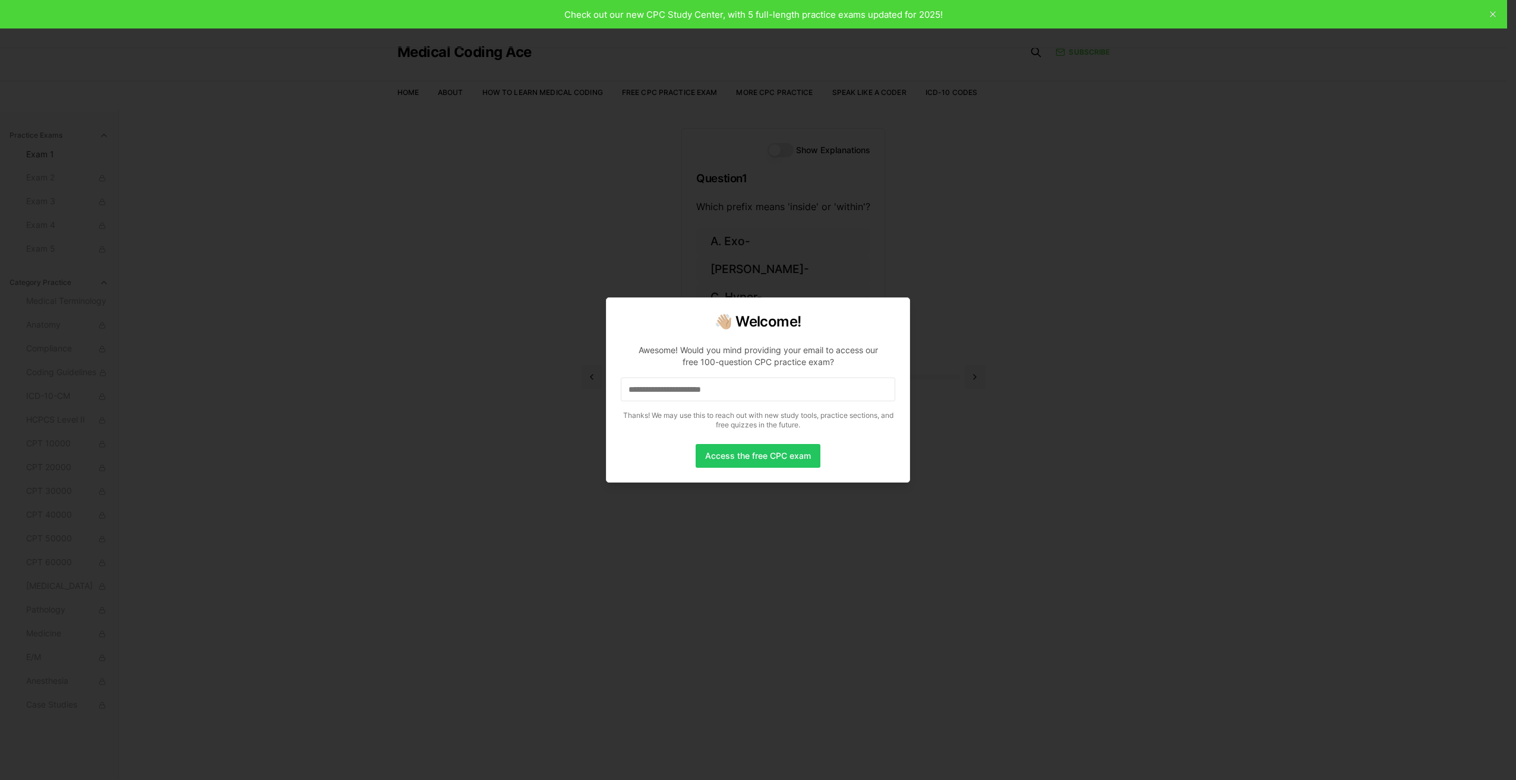
click at [730, 385] on input at bounding box center [758, 390] width 274 height 24
click at [943, 308] on div at bounding box center [758, 390] width 1516 height 780
click at [942, 308] on div at bounding box center [758, 390] width 1516 height 780
drag, startPoint x: 950, startPoint y: 231, endPoint x: 953, endPoint y: 220, distance: 11.1
click at [953, 220] on div at bounding box center [758, 390] width 1516 height 780
